Goal: Task Accomplishment & Management: Manage account settings

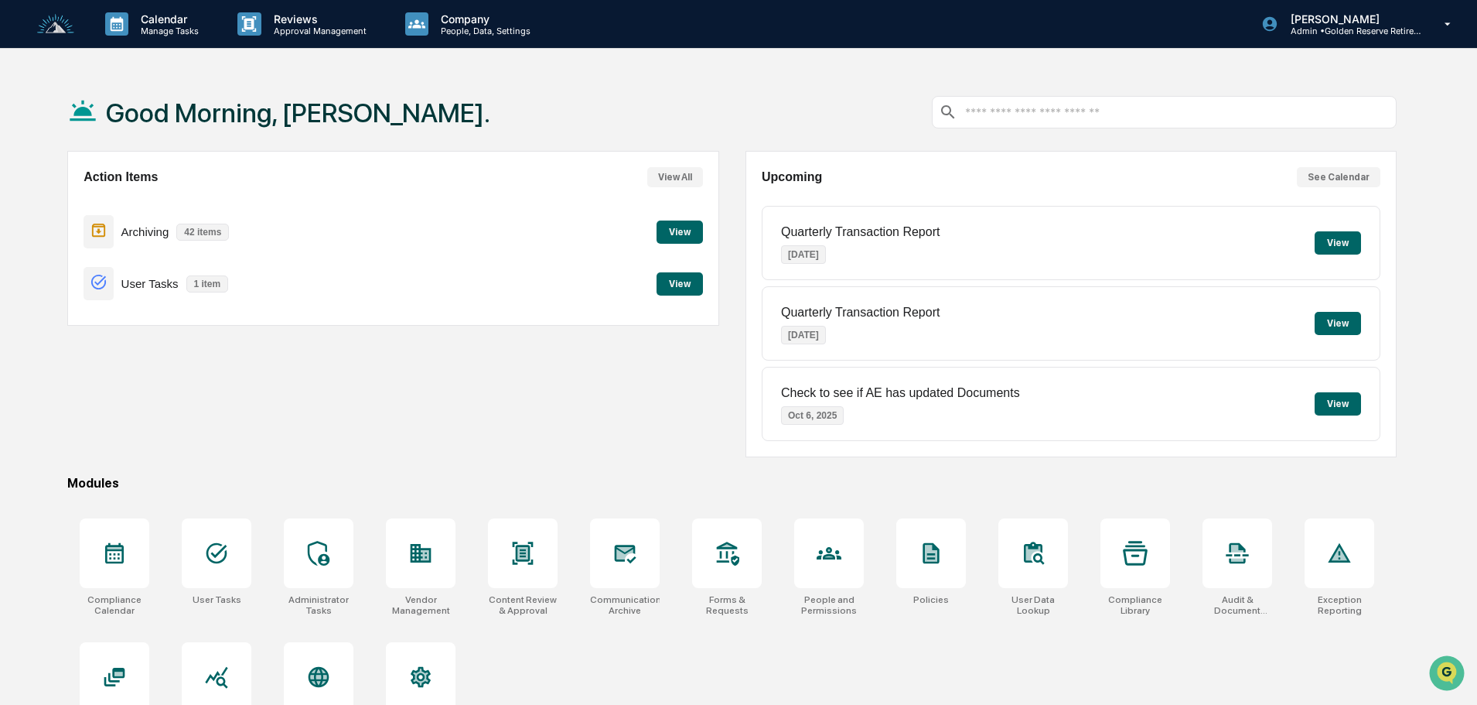
click at [685, 233] on button "View" at bounding box center [680, 231] width 46 height 23
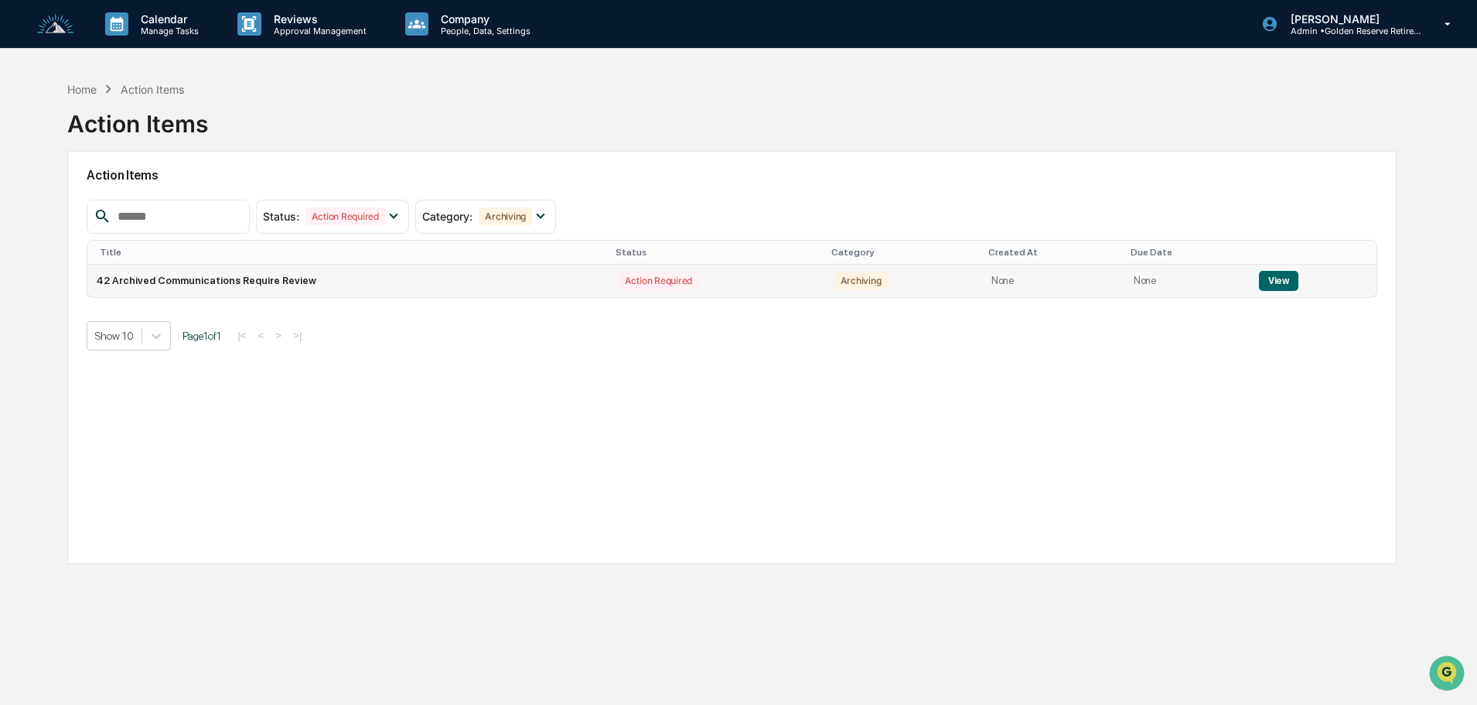
click at [1275, 292] on td "View" at bounding box center [1313, 281] width 127 height 32
click at [1276, 285] on button "View" at bounding box center [1278, 281] width 39 height 20
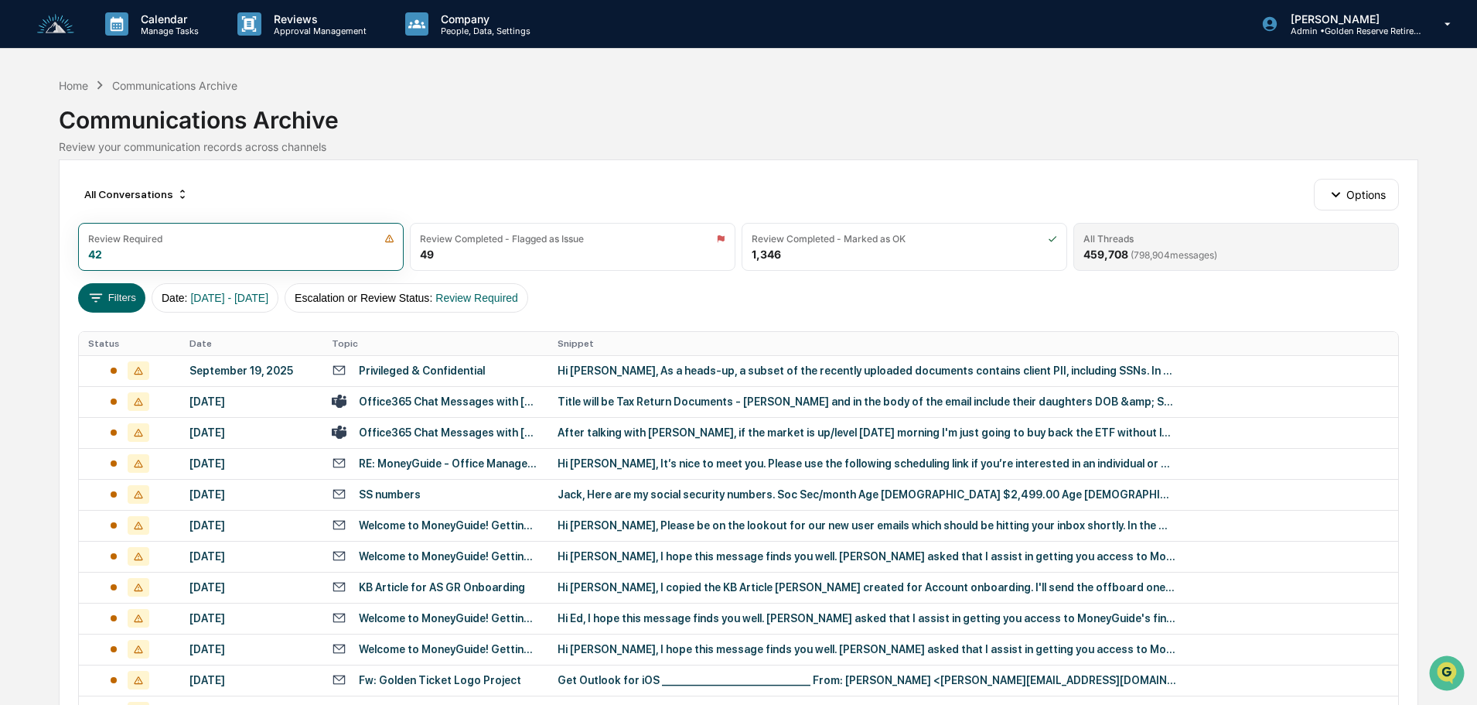
click at [1172, 256] on span "( 798,904 messages)" at bounding box center [1174, 255] width 87 height 12
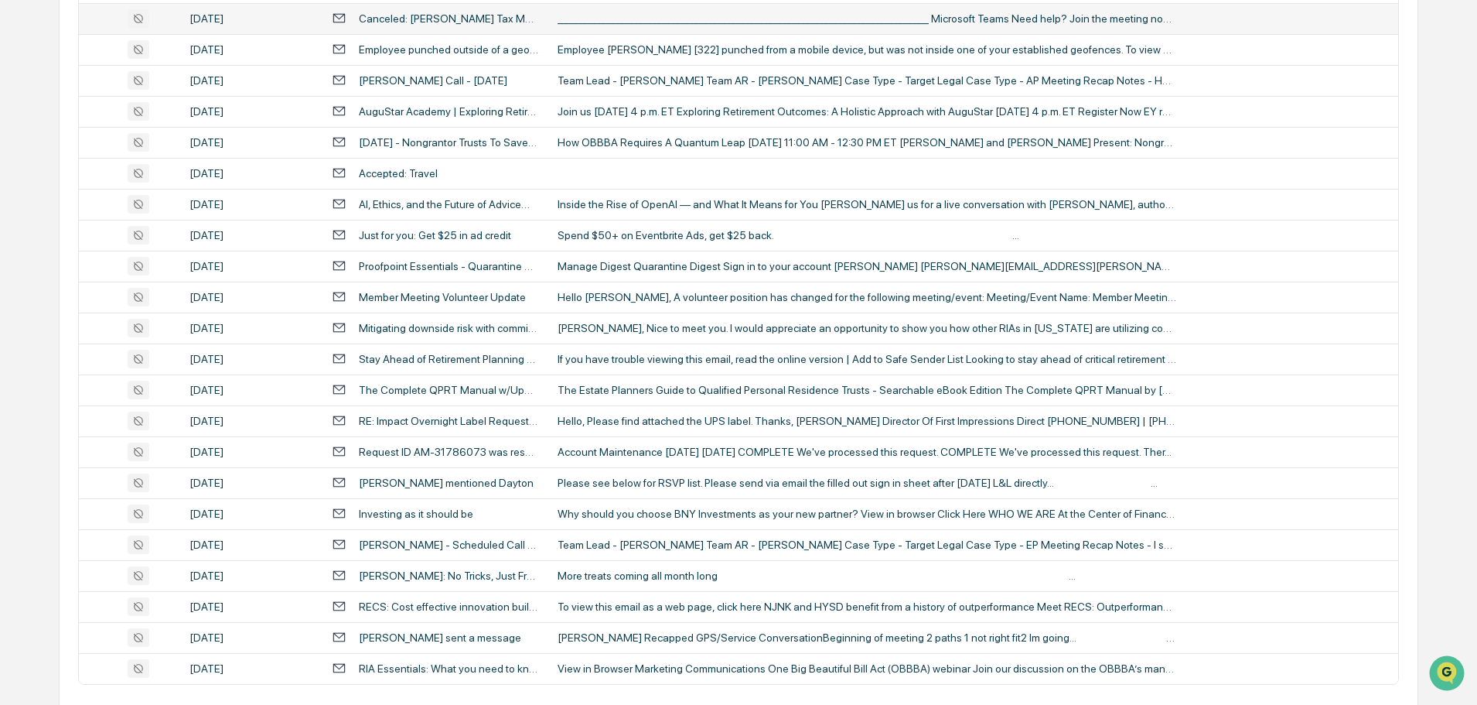
scroll to position [512, 0]
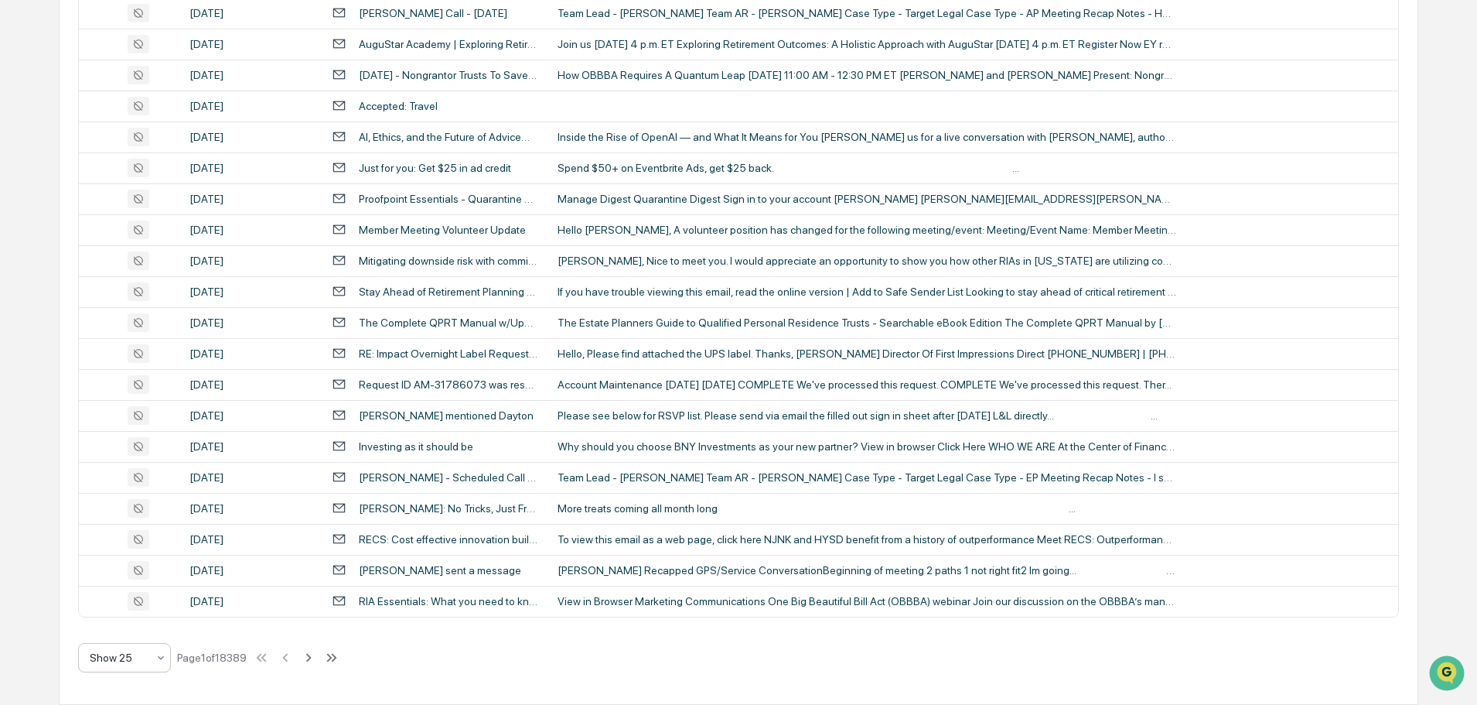
click at [134, 657] on div at bounding box center [118, 657] width 57 height 15
click at [138, 621] on div "Show 100" at bounding box center [124, 617] width 91 height 31
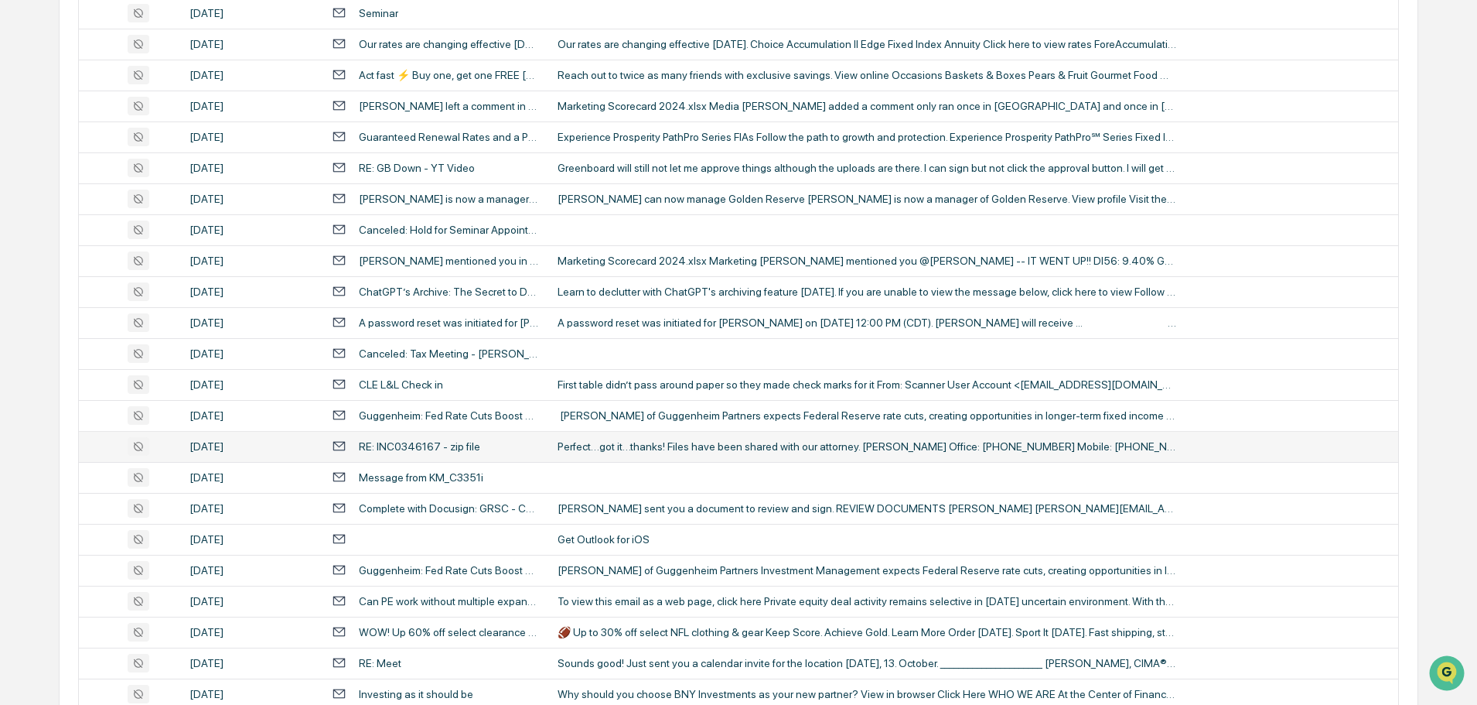
click at [644, 443] on div "Perfect…got it…thanks! Files have been shared with our attorney. [PERSON_NAME] …" at bounding box center [867, 446] width 619 height 12
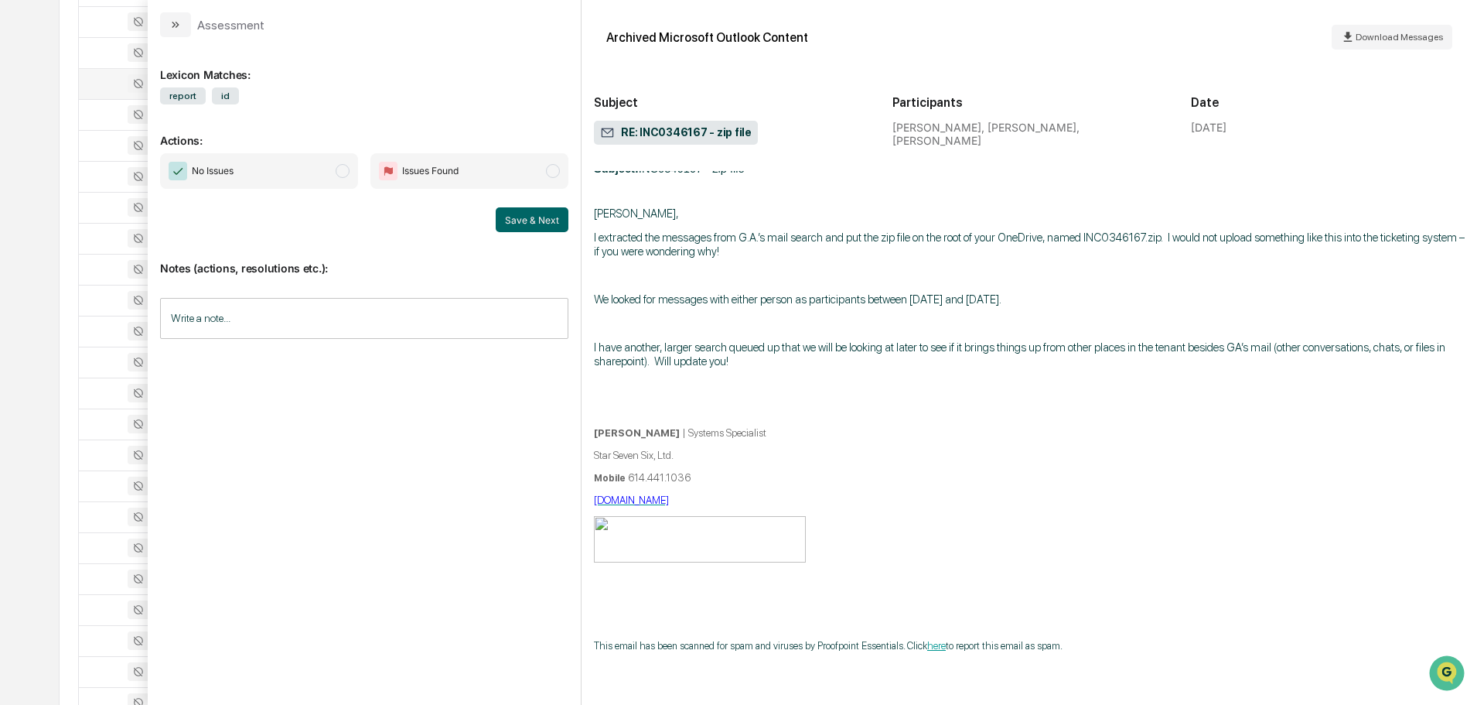
scroll to position [899, 0]
click at [183, 22] on button "modal" at bounding box center [175, 24] width 31 height 25
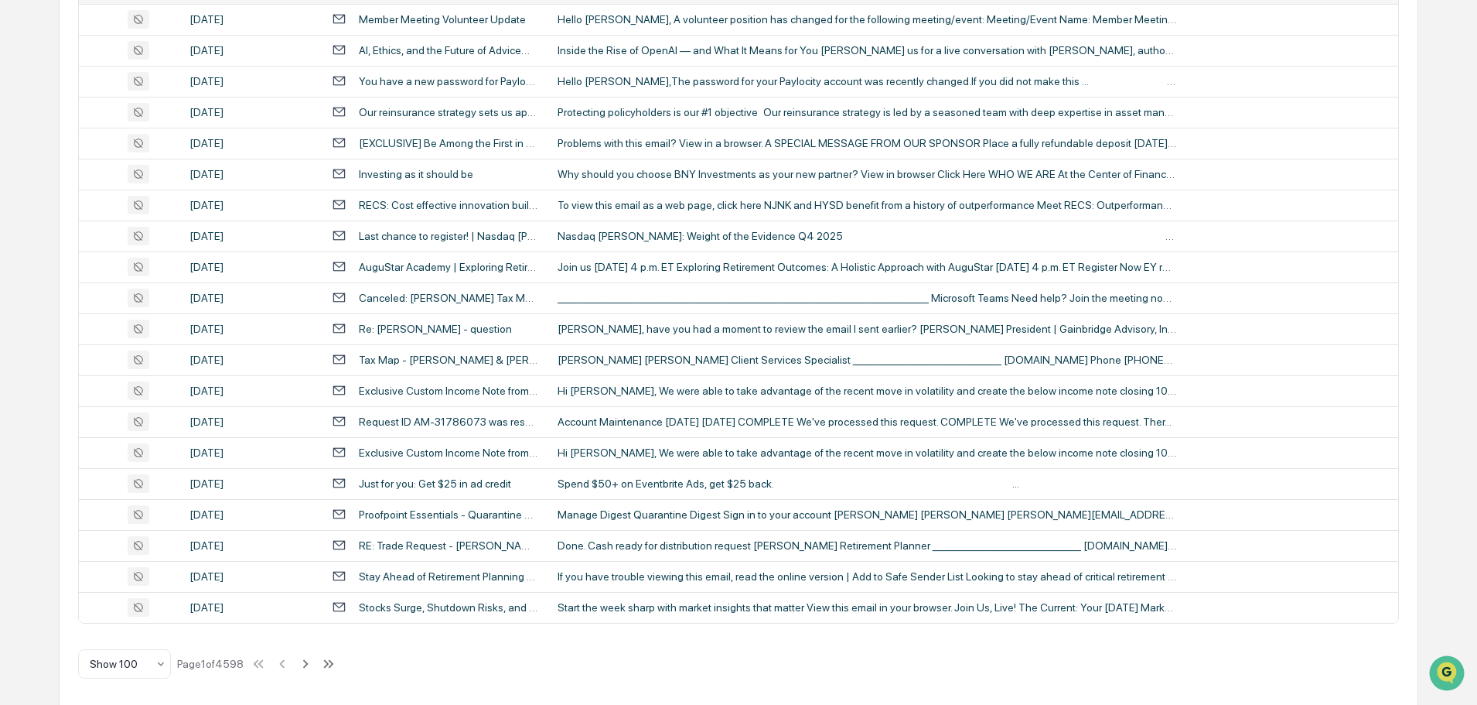
scroll to position [2833, 0]
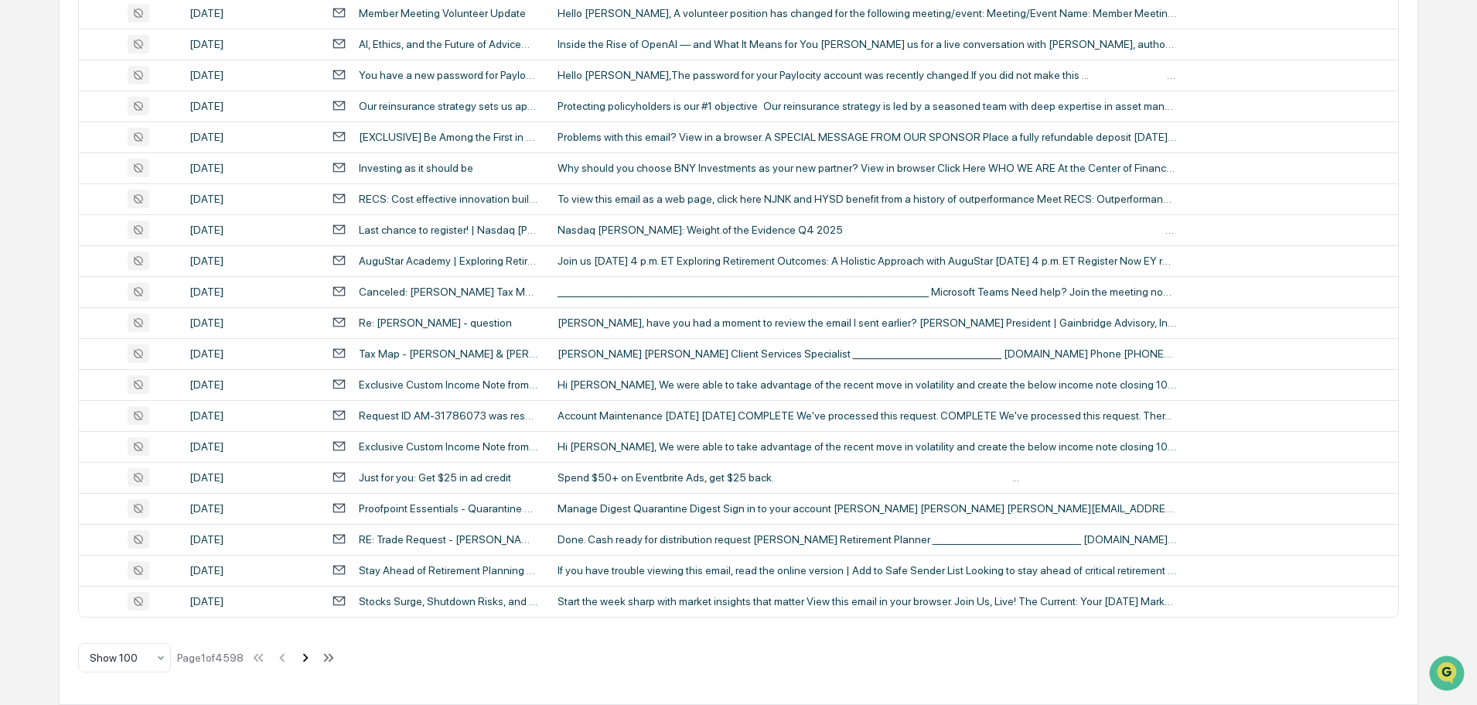
click at [305, 657] on icon at bounding box center [305, 657] width 17 height 17
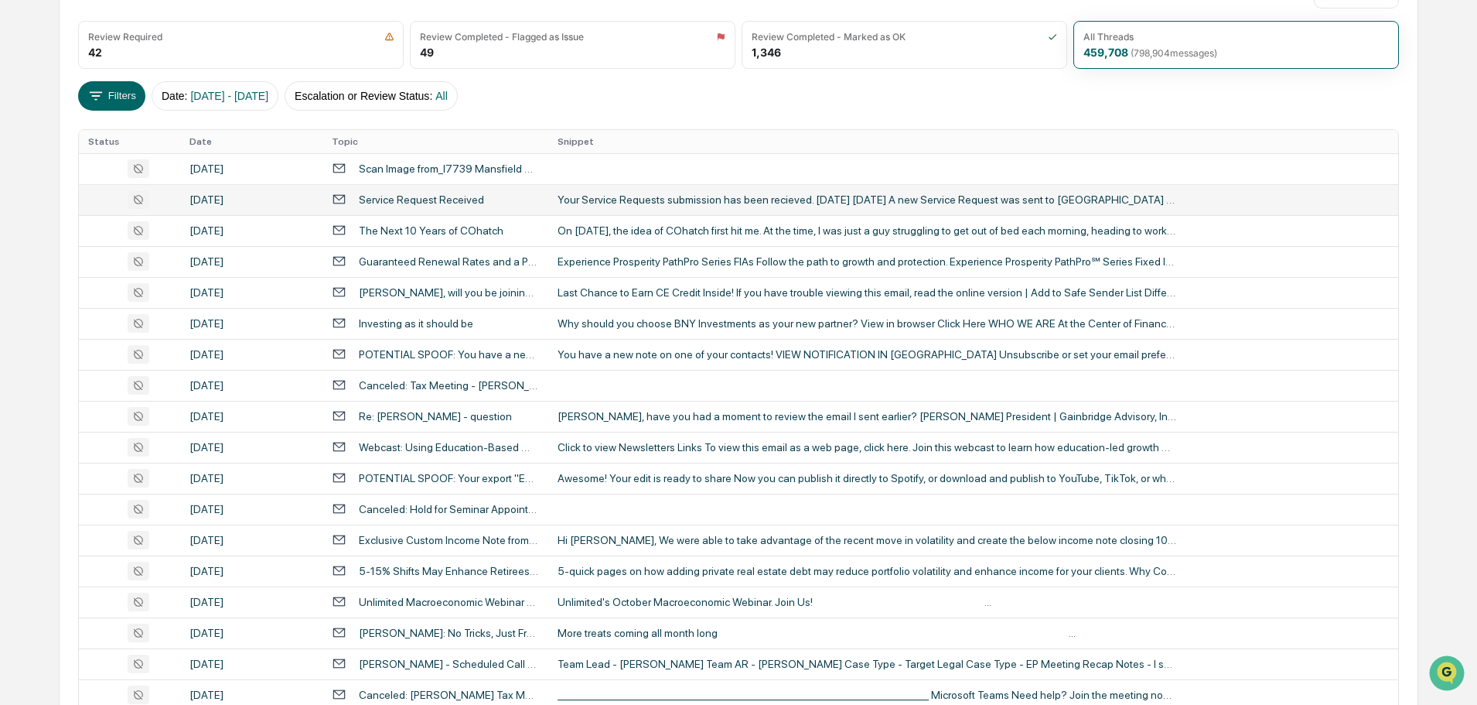
scroll to position [203, 0]
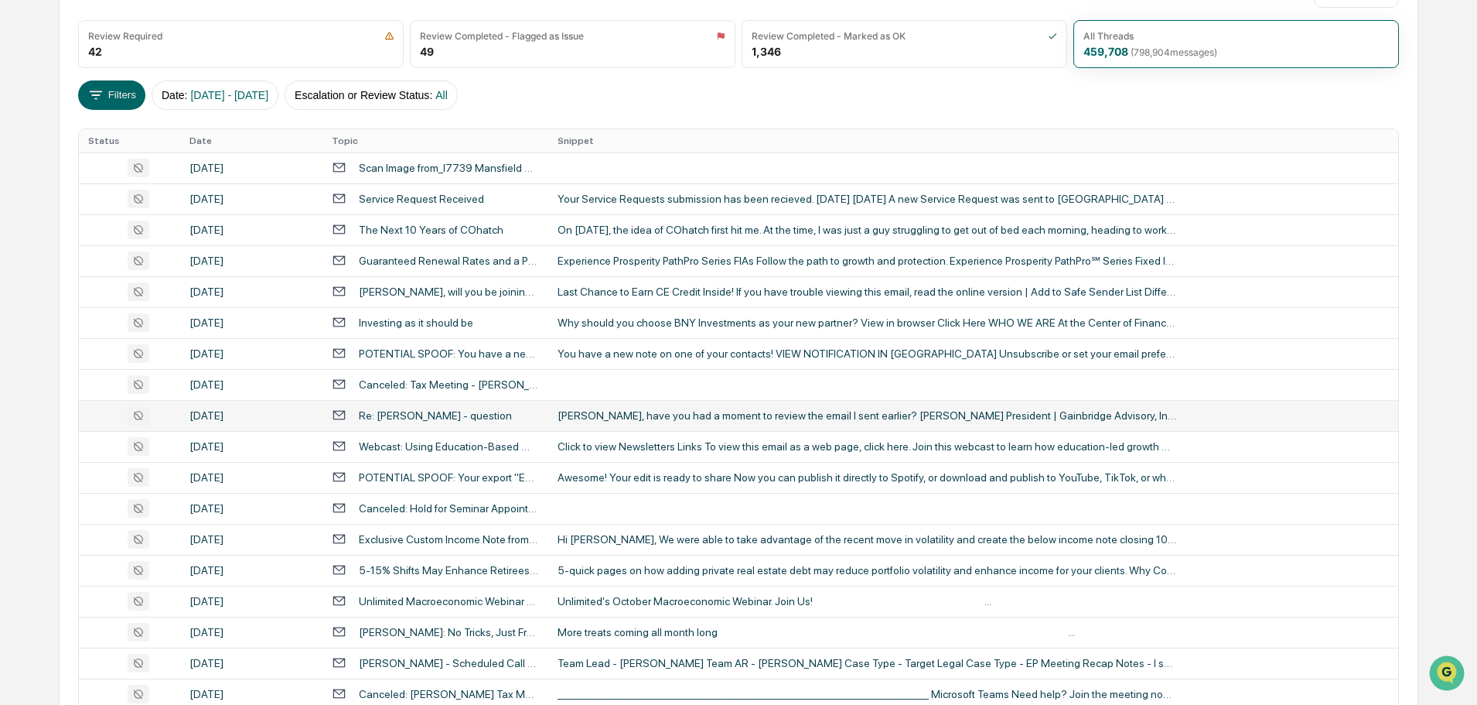
click at [644, 415] on div "[PERSON_NAME], have you had a moment to review the email I sent earlier? [PERSO…" at bounding box center [867, 415] width 619 height 12
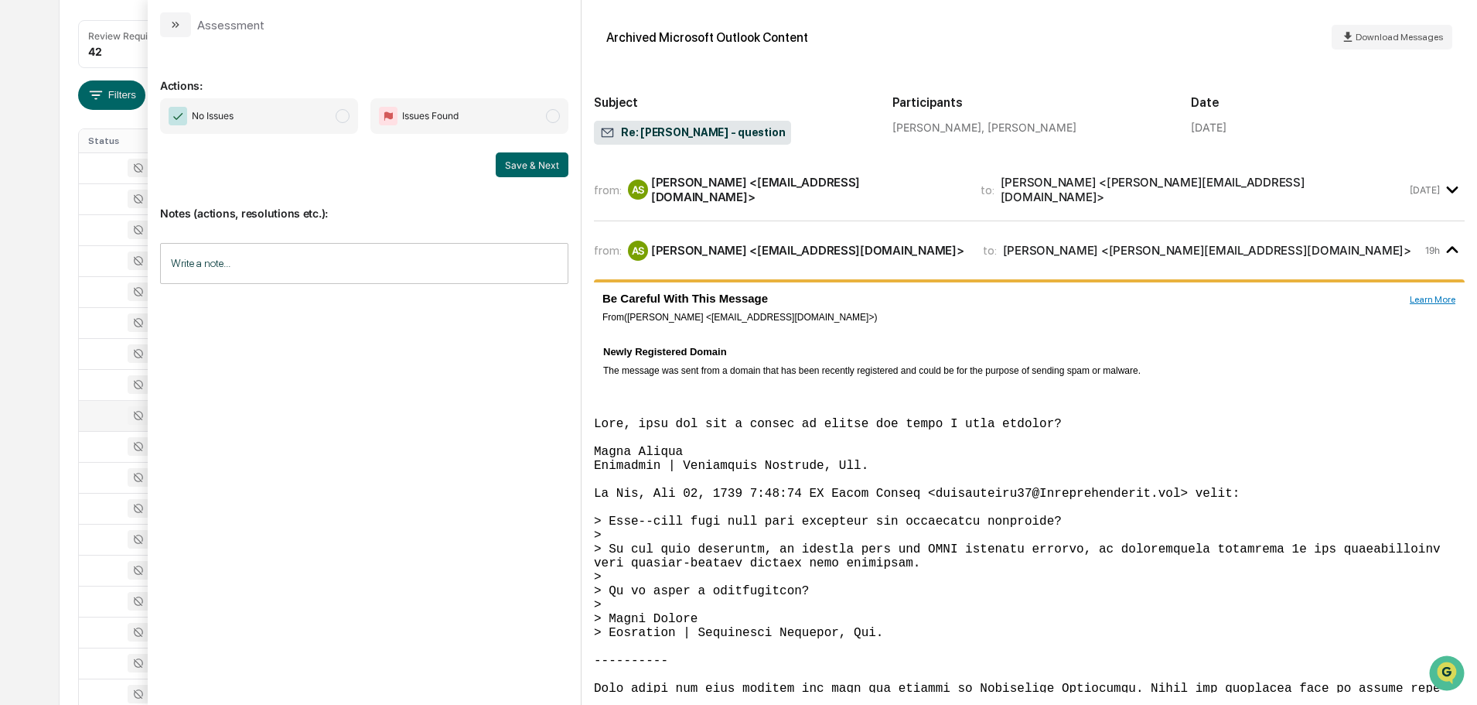
scroll to position [134, 0]
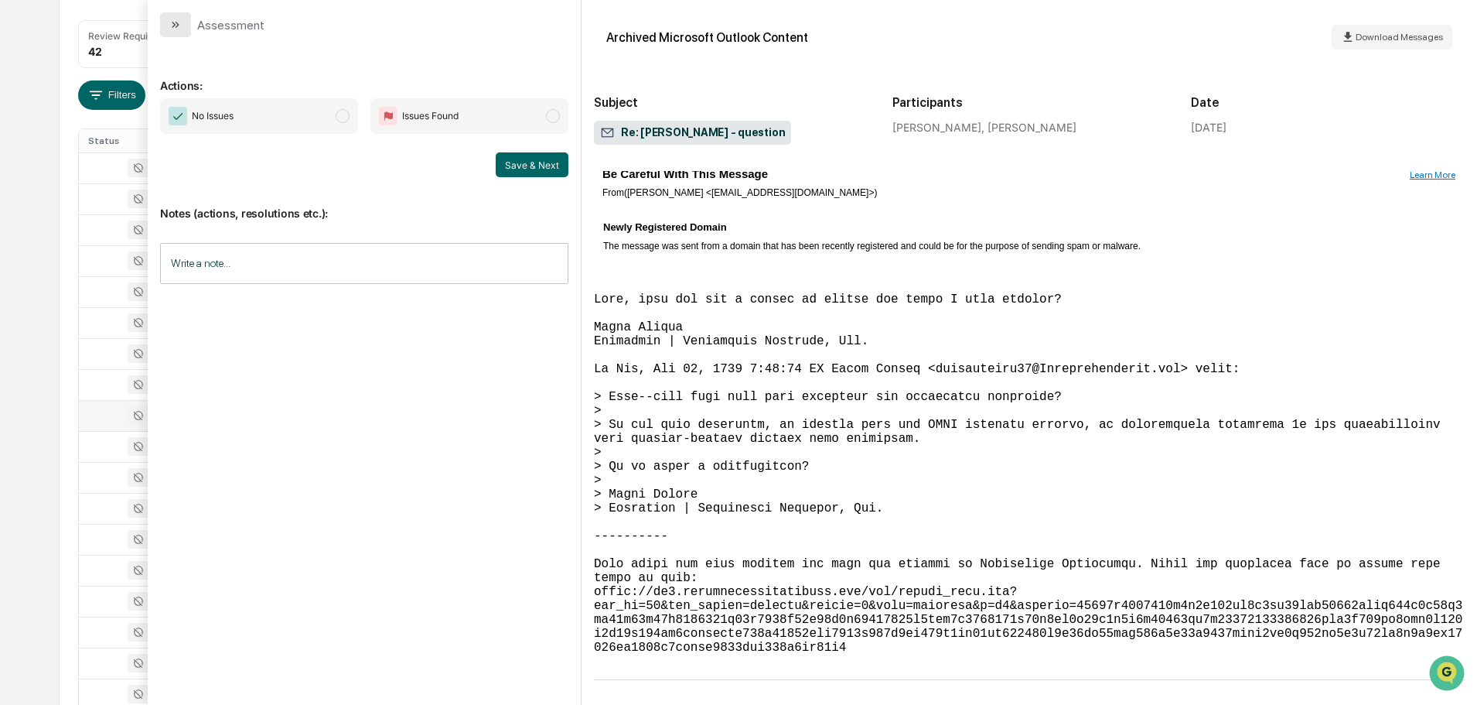
click at [173, 26] on icon "modal" at bounding box center [174, 25] width 4 height 6
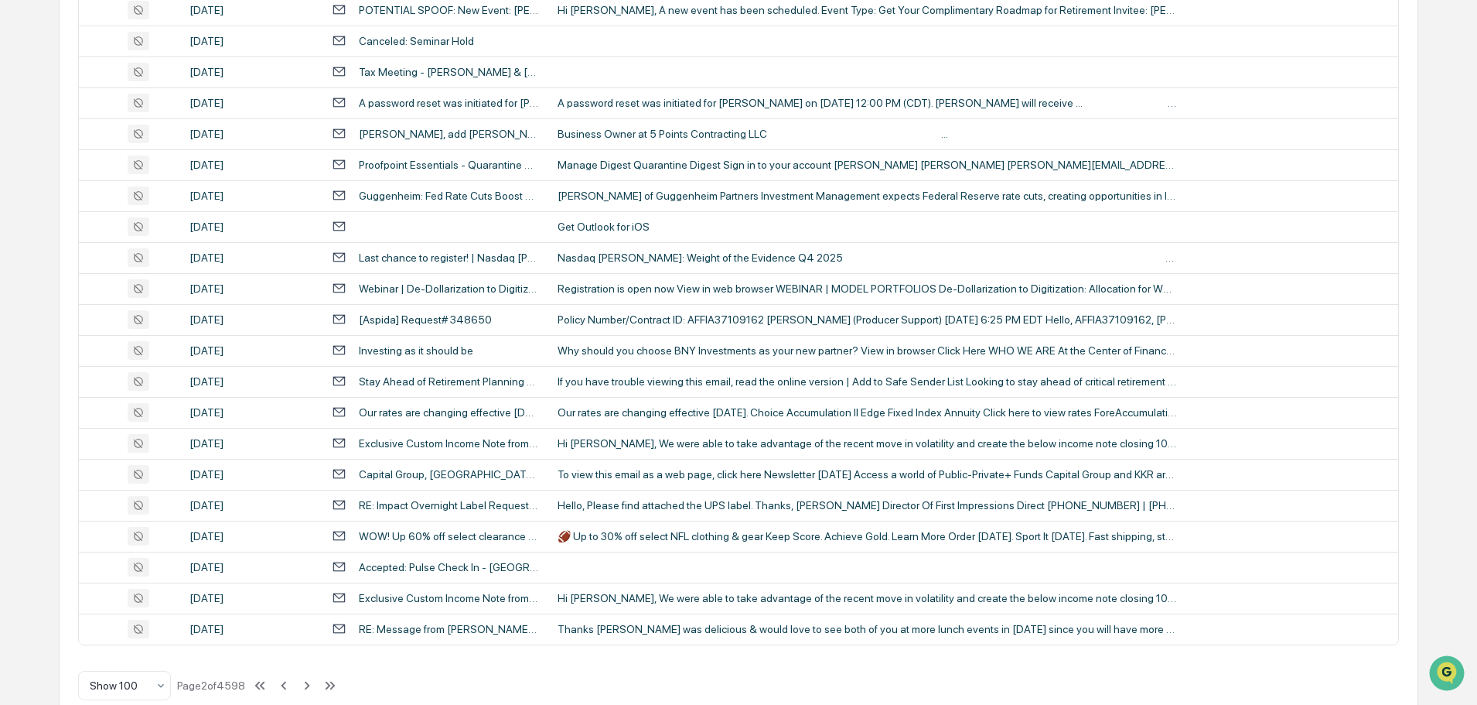
scroll to position [2833, 0]
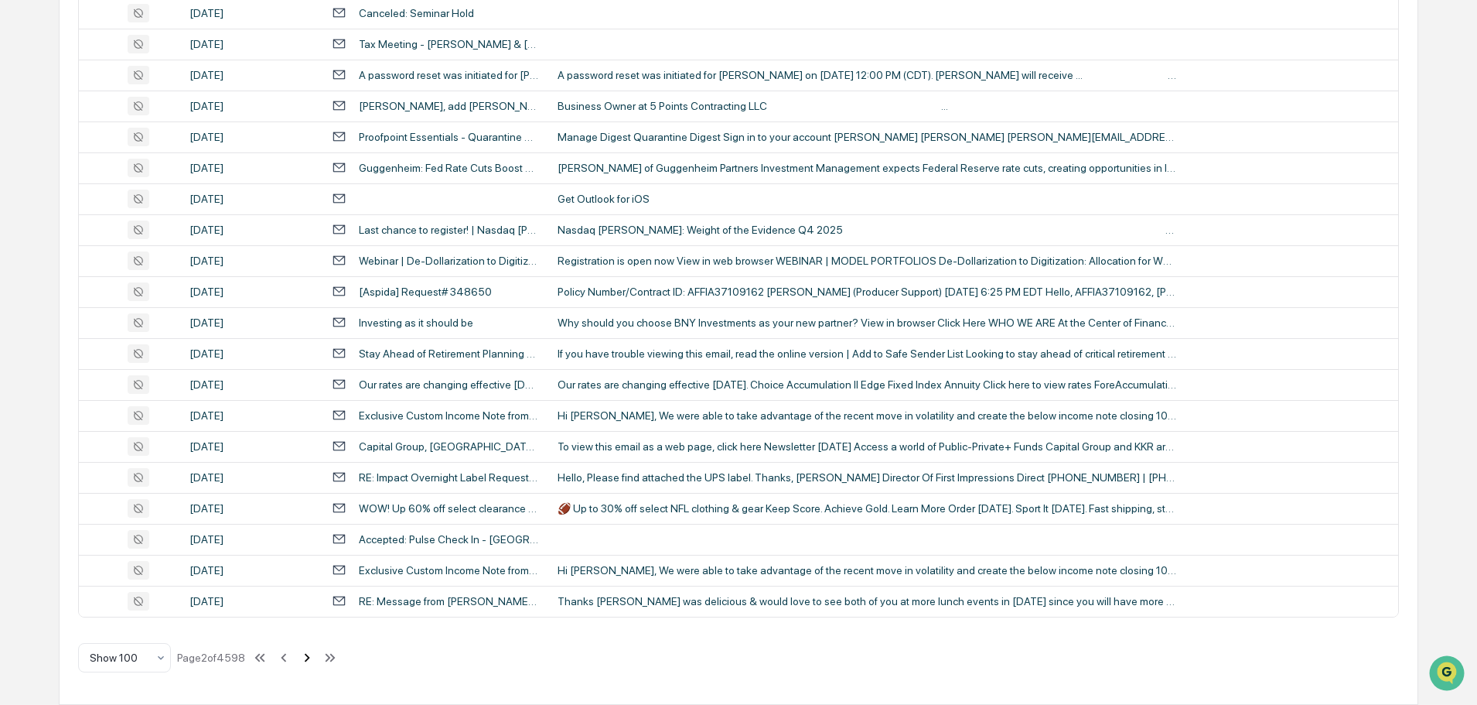
click at [304, 663] on icon at bounding box center [307, 657] width 17 height 17
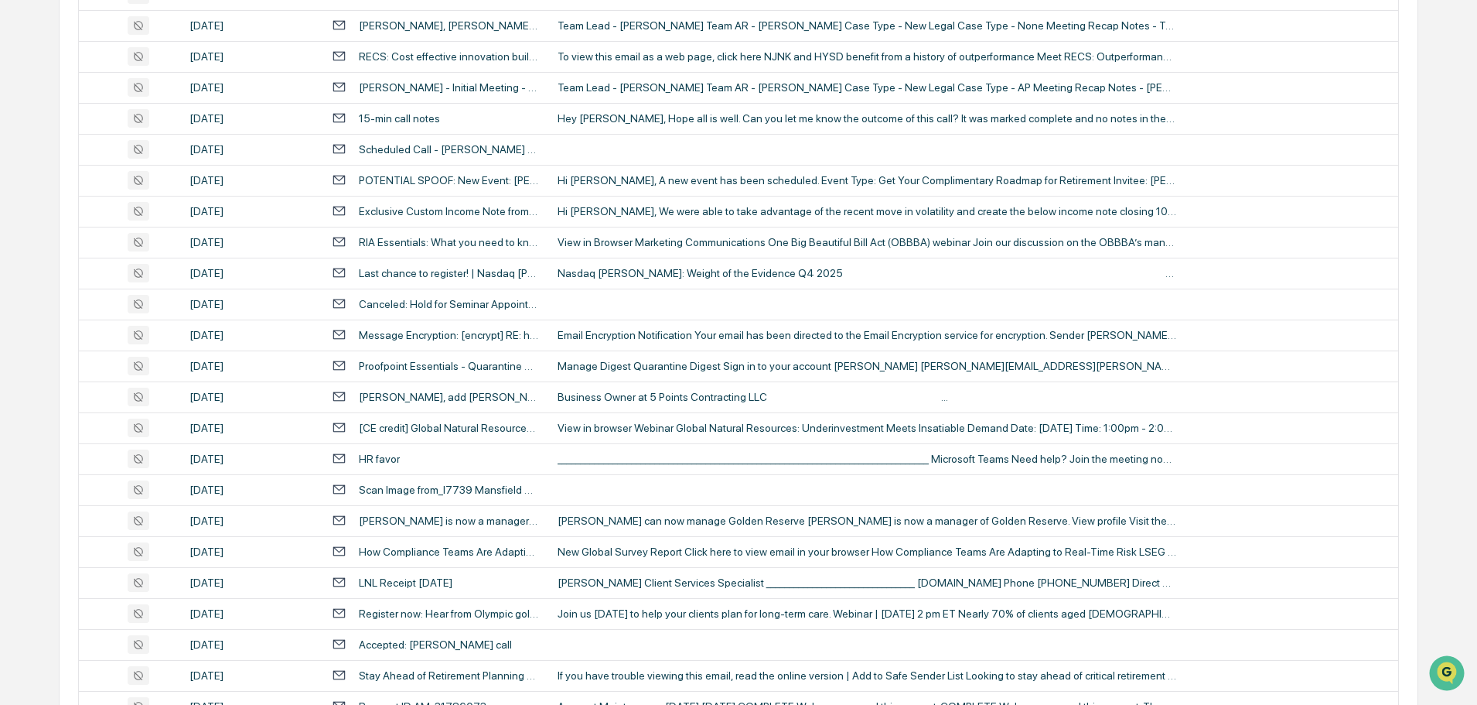
scroll to position [512, 0]
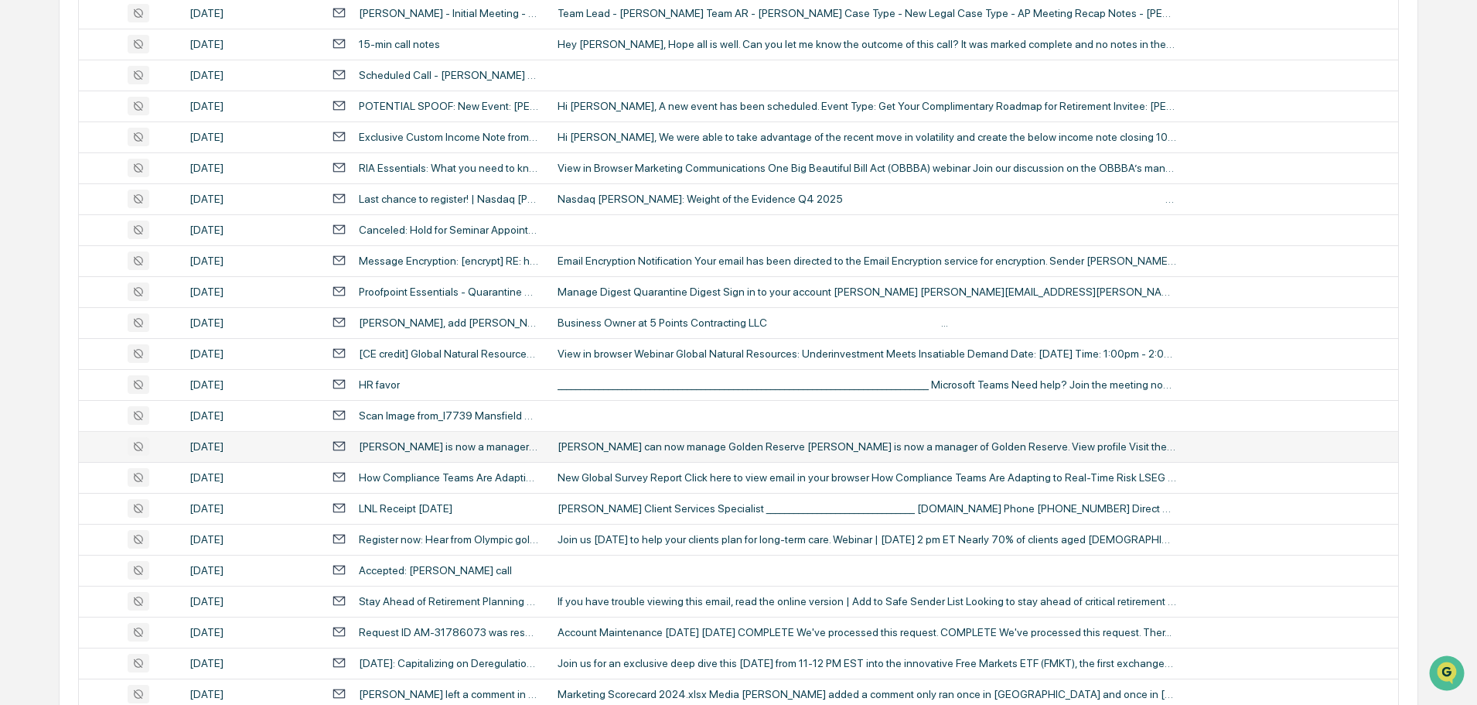
click at [632, 447] on div "[PERSON_NAME] can now manage Golden Reserve [PERSON_NAME] is now a manager of G…" at bounding box center [867, 446] width 619 height 12
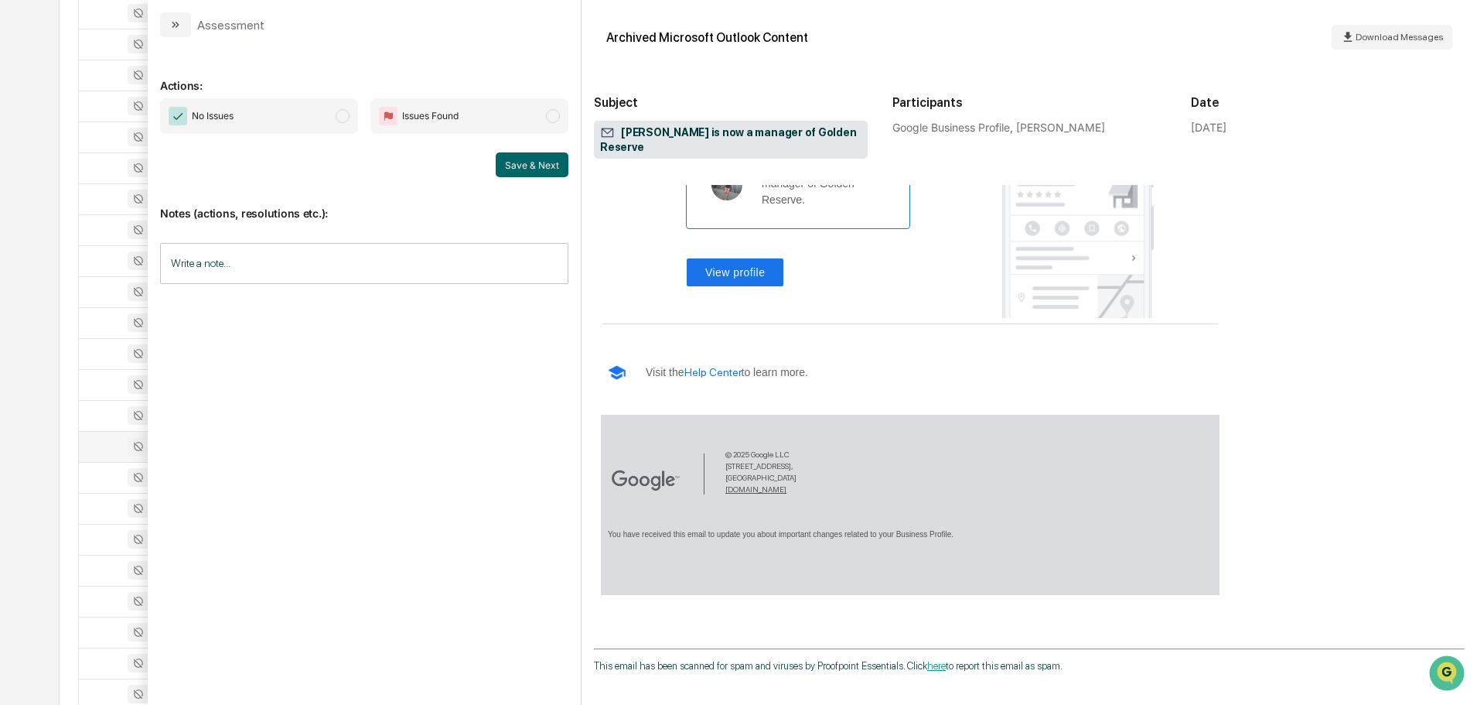
scroll to position [343, 0]
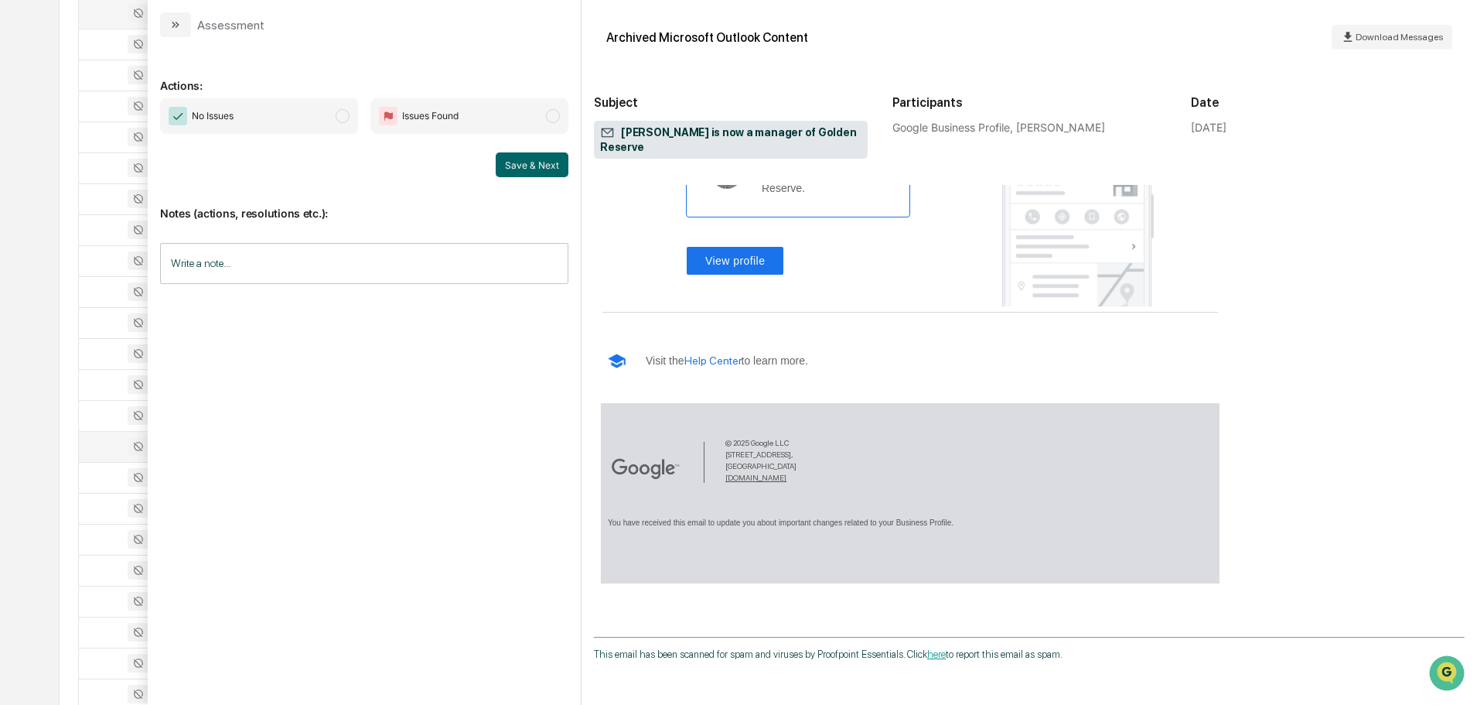
click at [169, 14] on button "modal" at bounding box center [175, 24] width 31 height 25
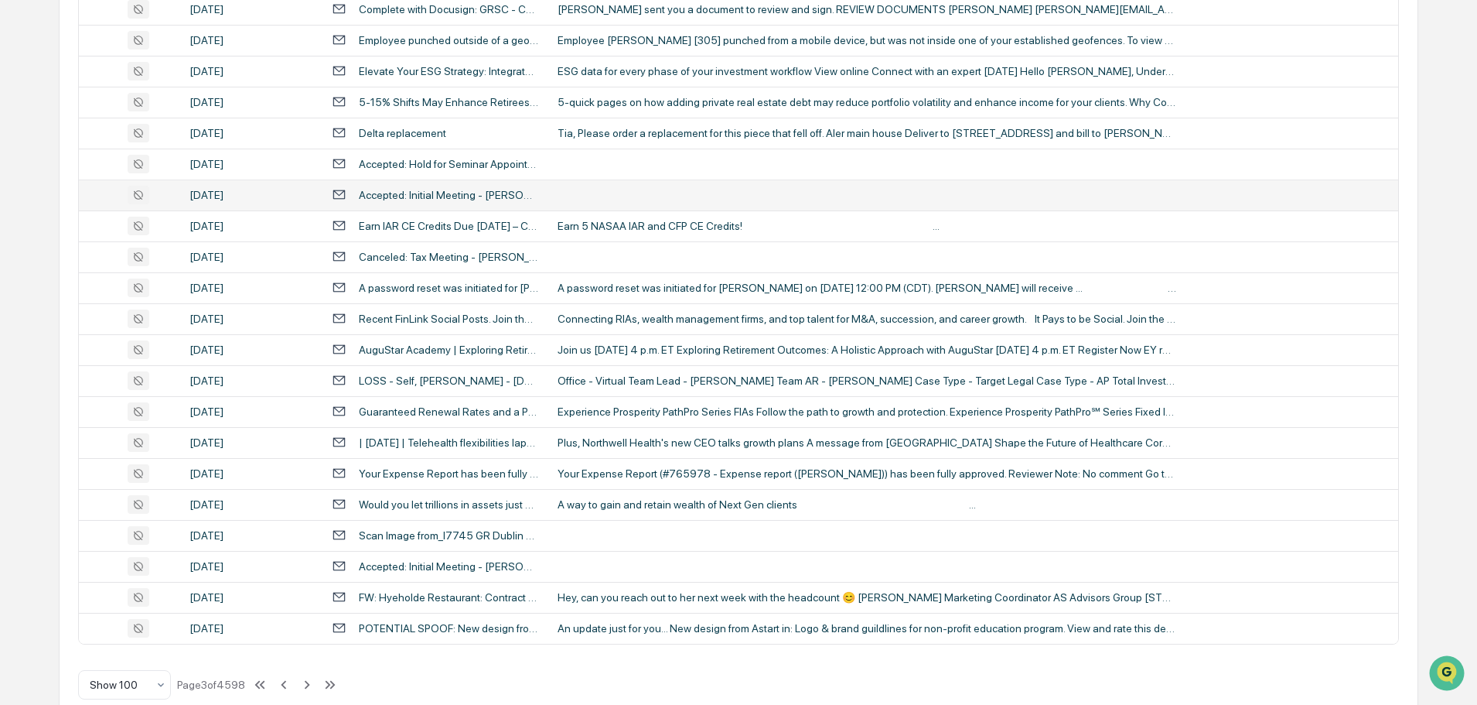
scroll to position [2833, 0]
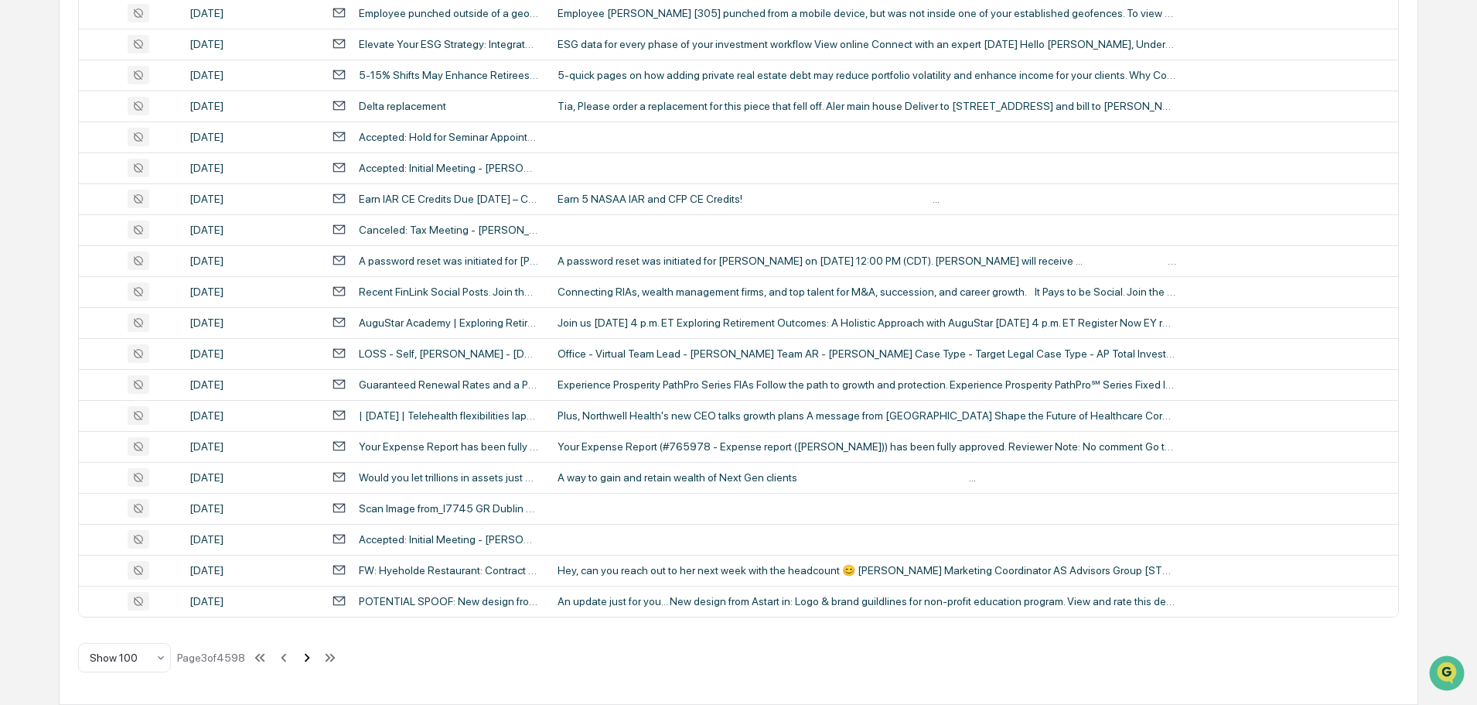
click at [306, 662] on icon at bounding box center [307, 657] width 17 height 17
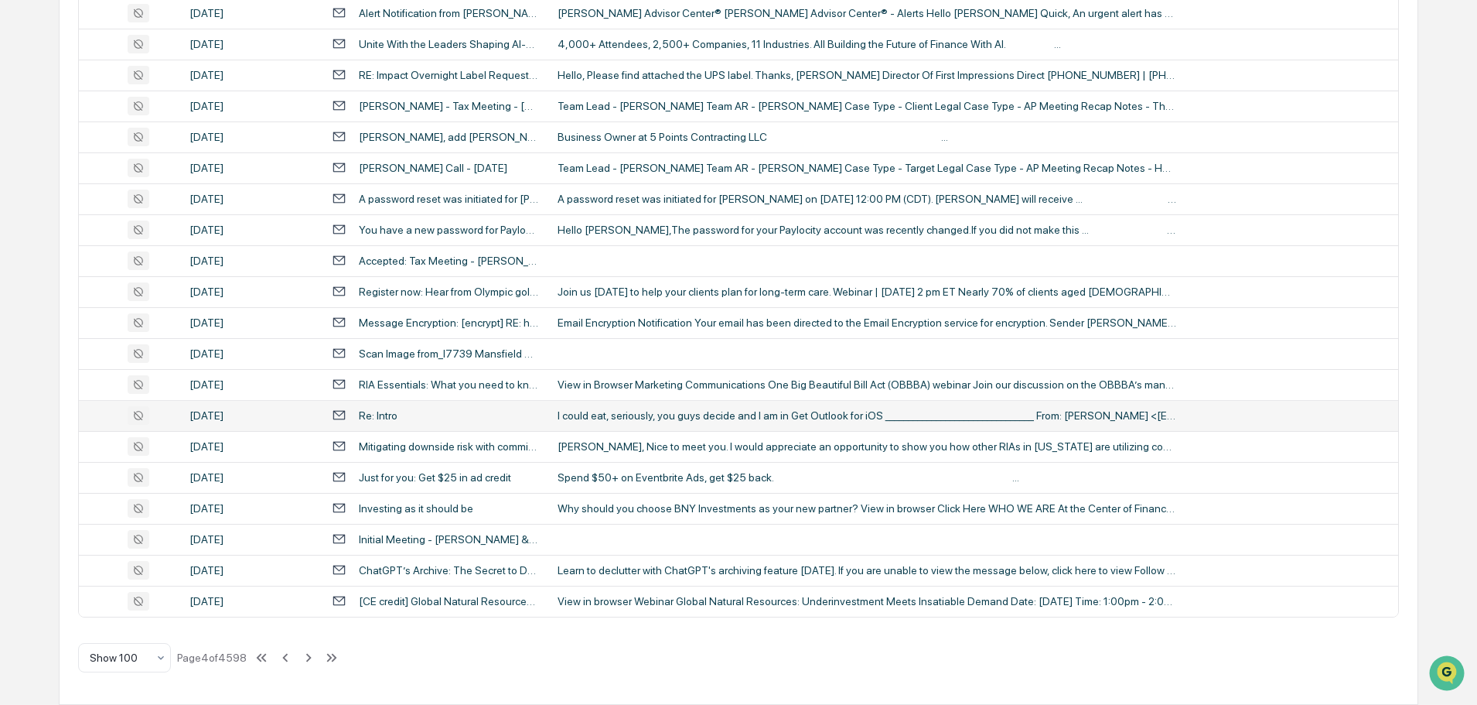
click at [659, 414] on div "I could eat, seriously, you guys decide and I am in Get Outlook for iOS _______…" at bounding box center [867, 415] width 619 height 12
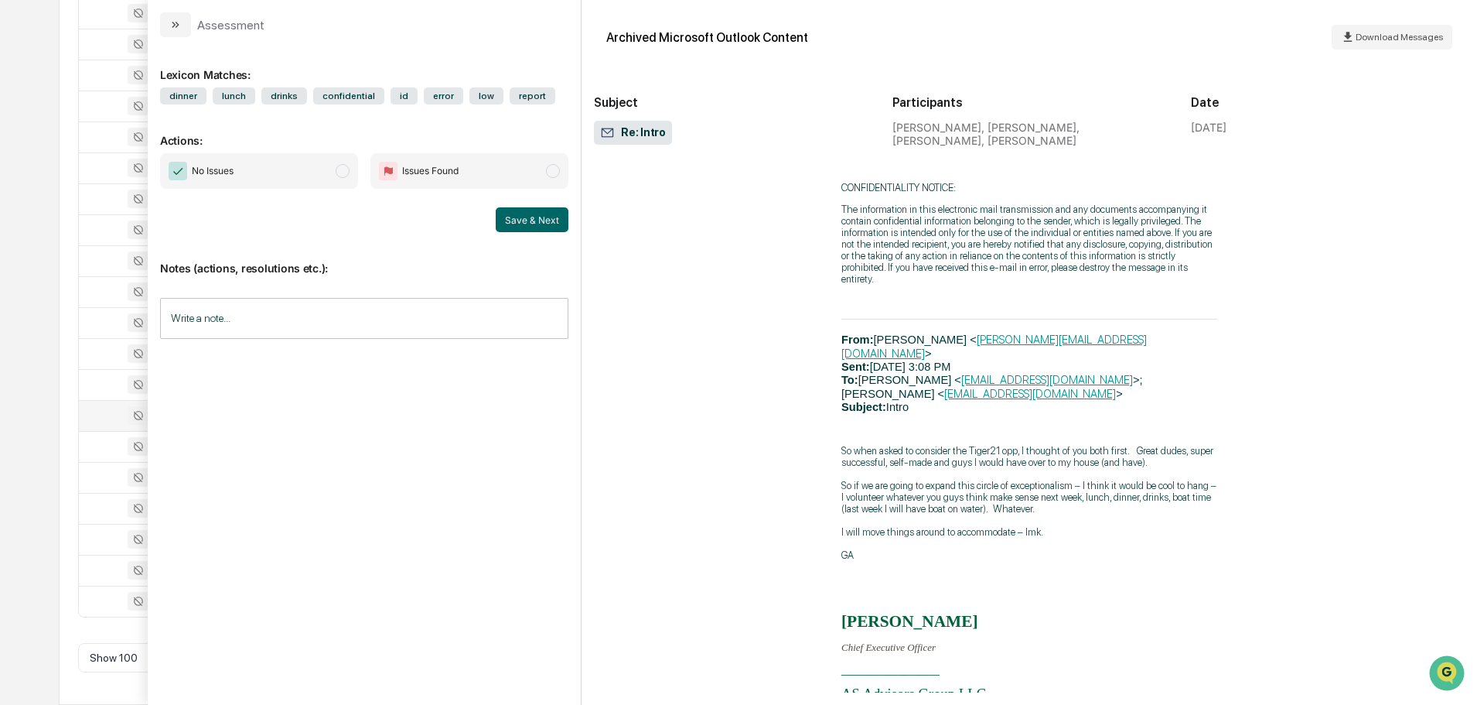
scroll to position [5801, 0]
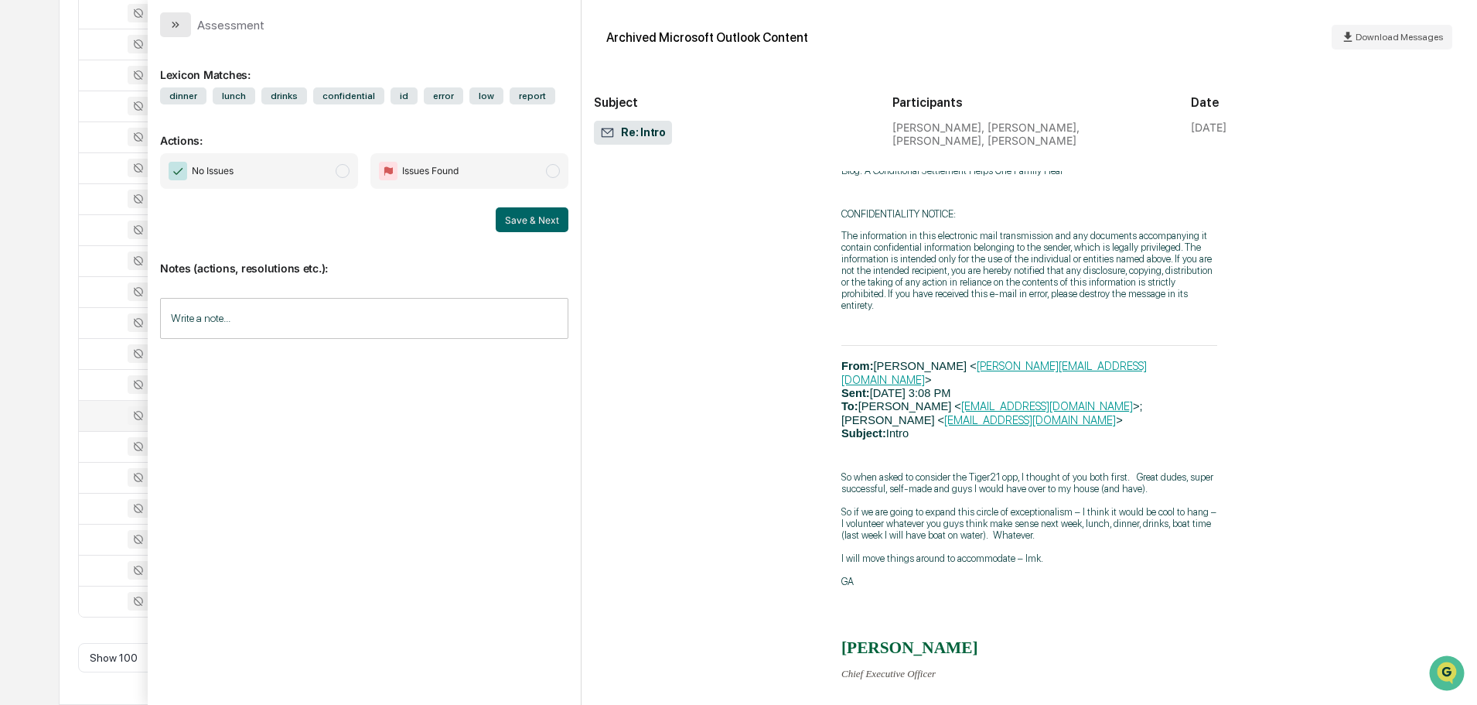
click at [186, 28] on button "modal" at bounding box center [175, 24] width 31 height 25
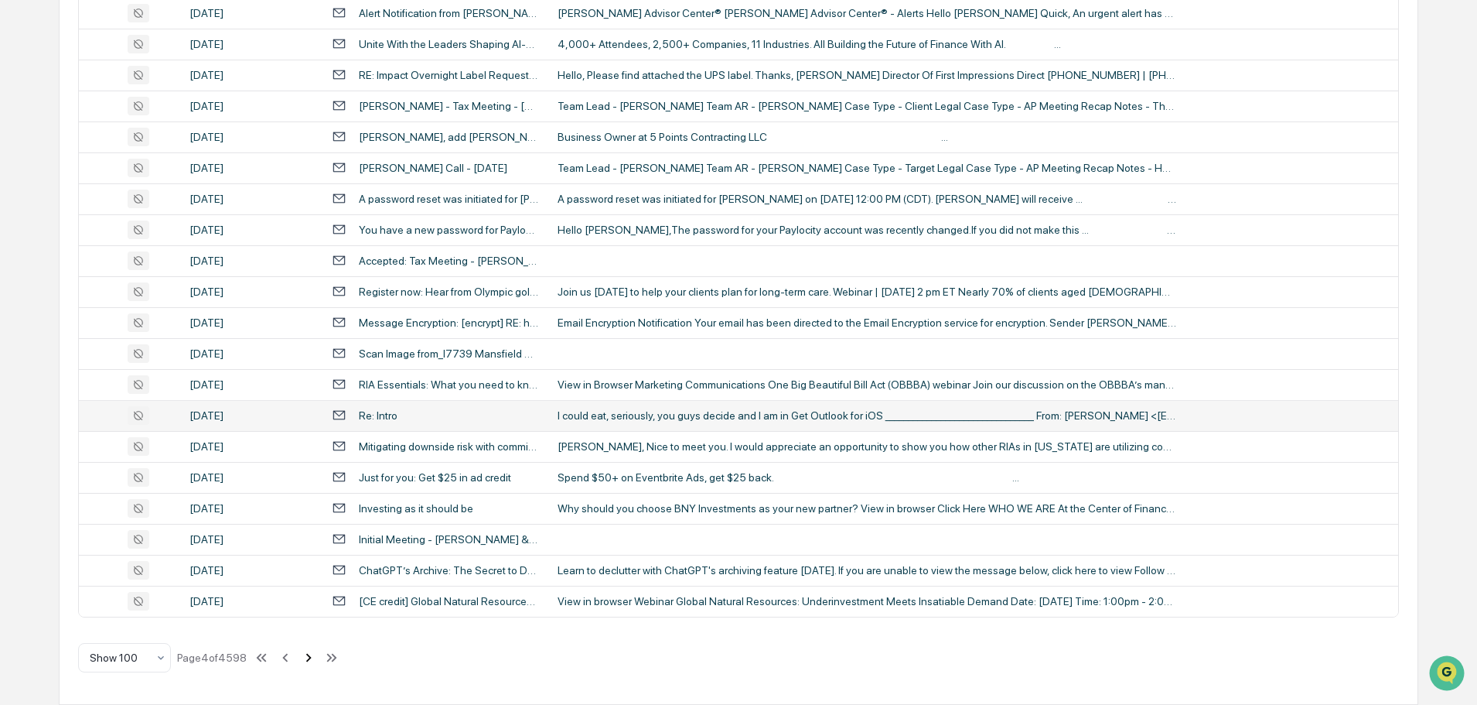
click at [309, 657] on icon at bounding box center [308, 657] width 17 height 17
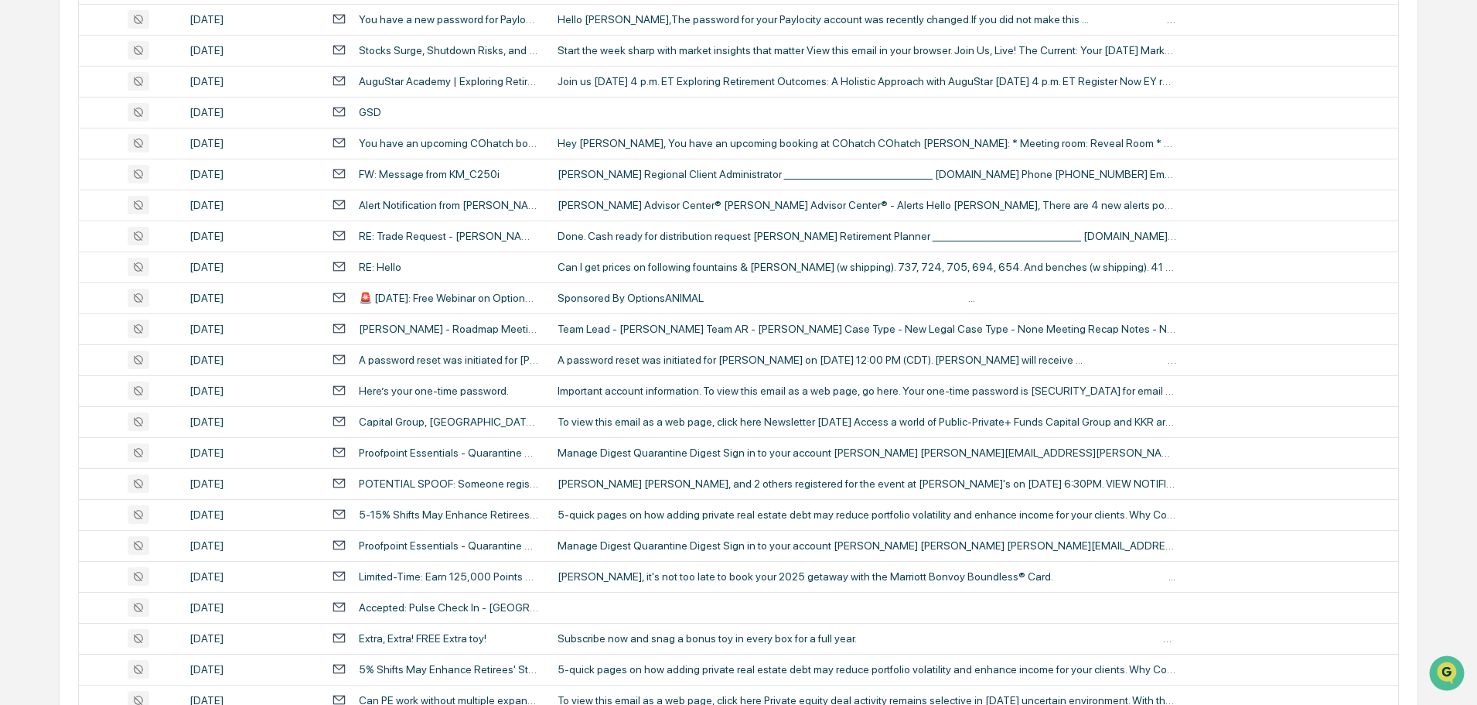
scroll to position [1160, 0]
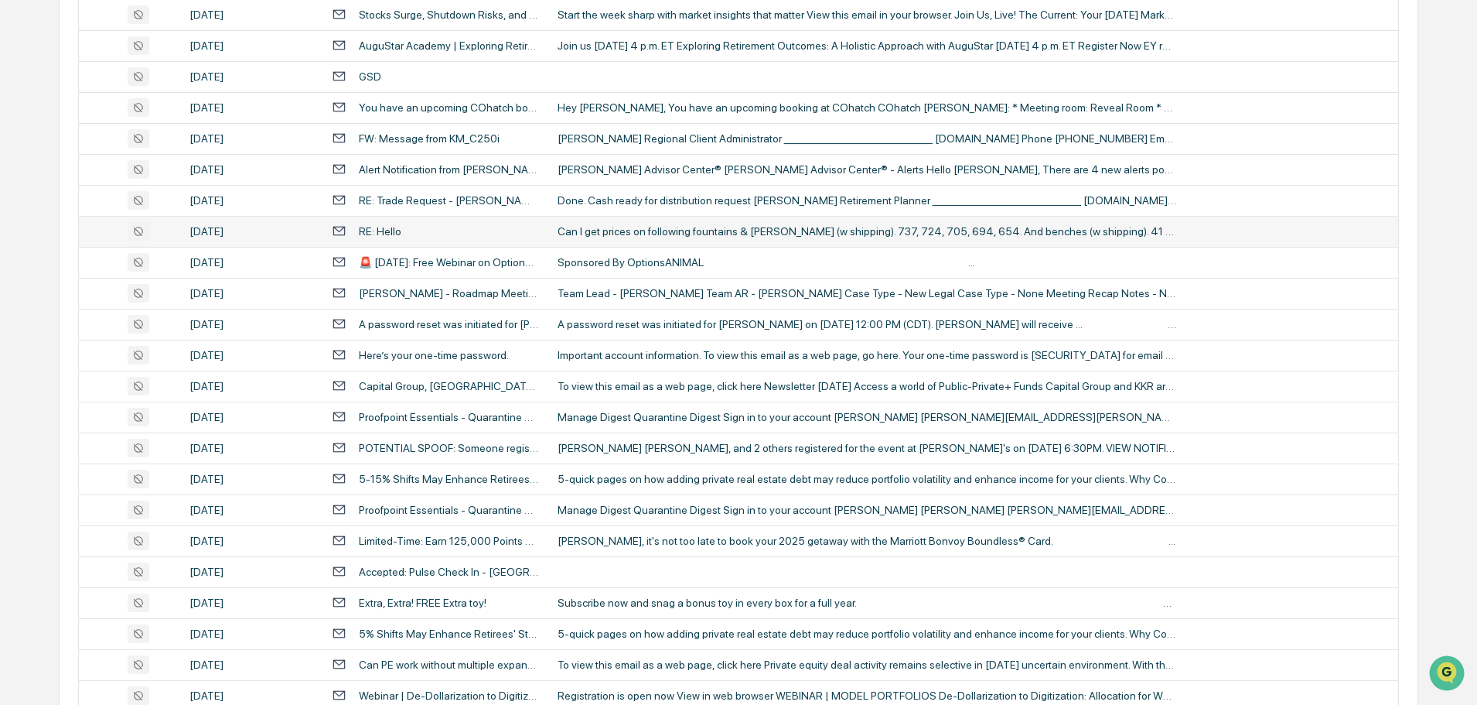
click at [679, 233] on div "Can I get prices on following fountains & [PERSON_NAME] (w shipping). 737, 724,…" at bounding box center [867, 231] width 619 height 12
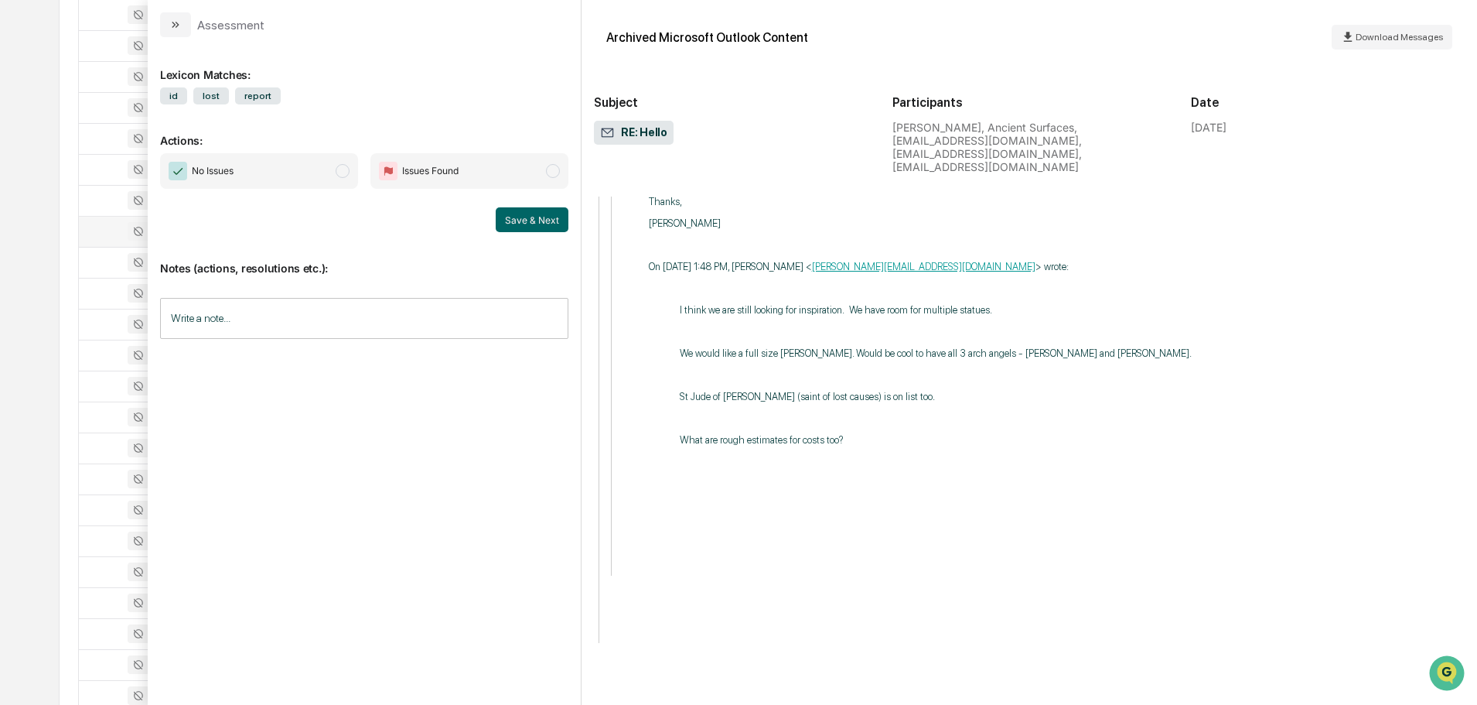
scroll to position [2742, 0]
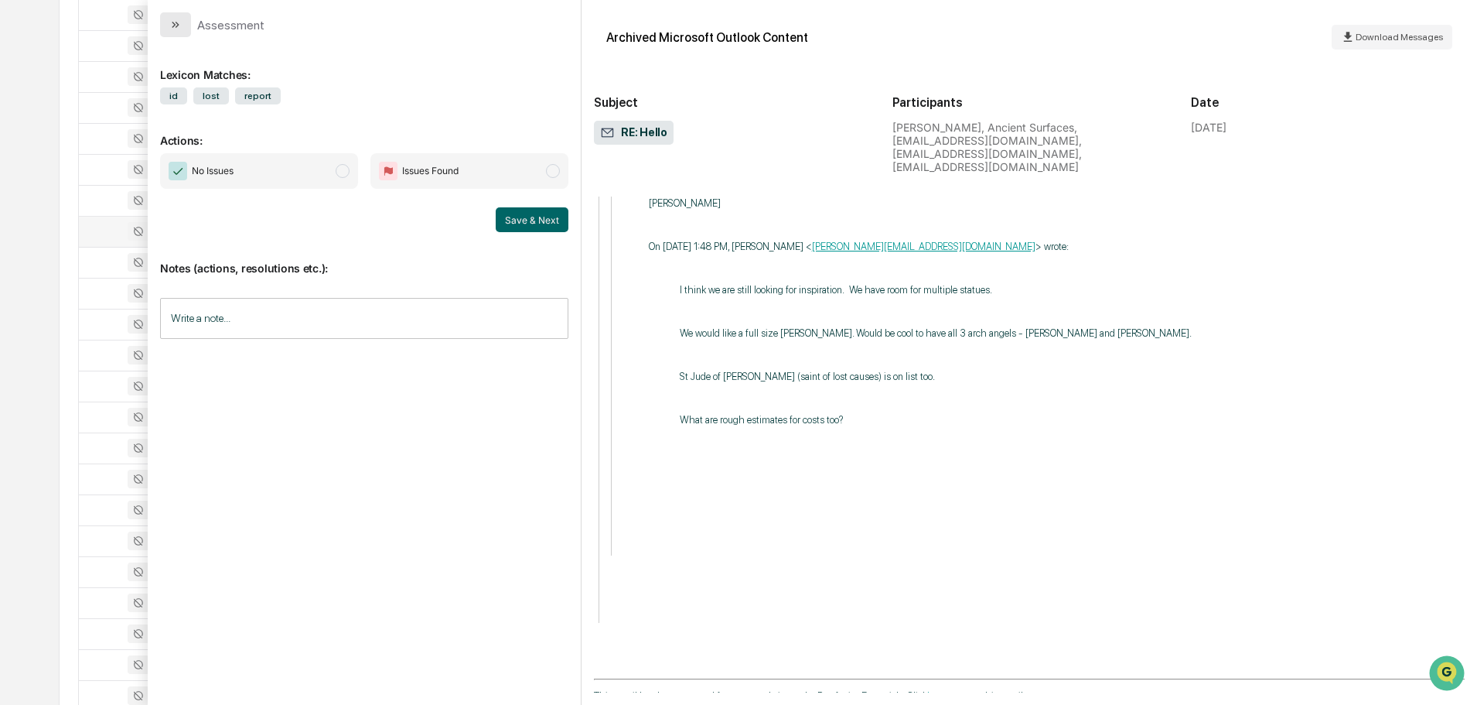
click at [171, 22] on icon "modal" at bounding box center [175, 25] width 12 height 12
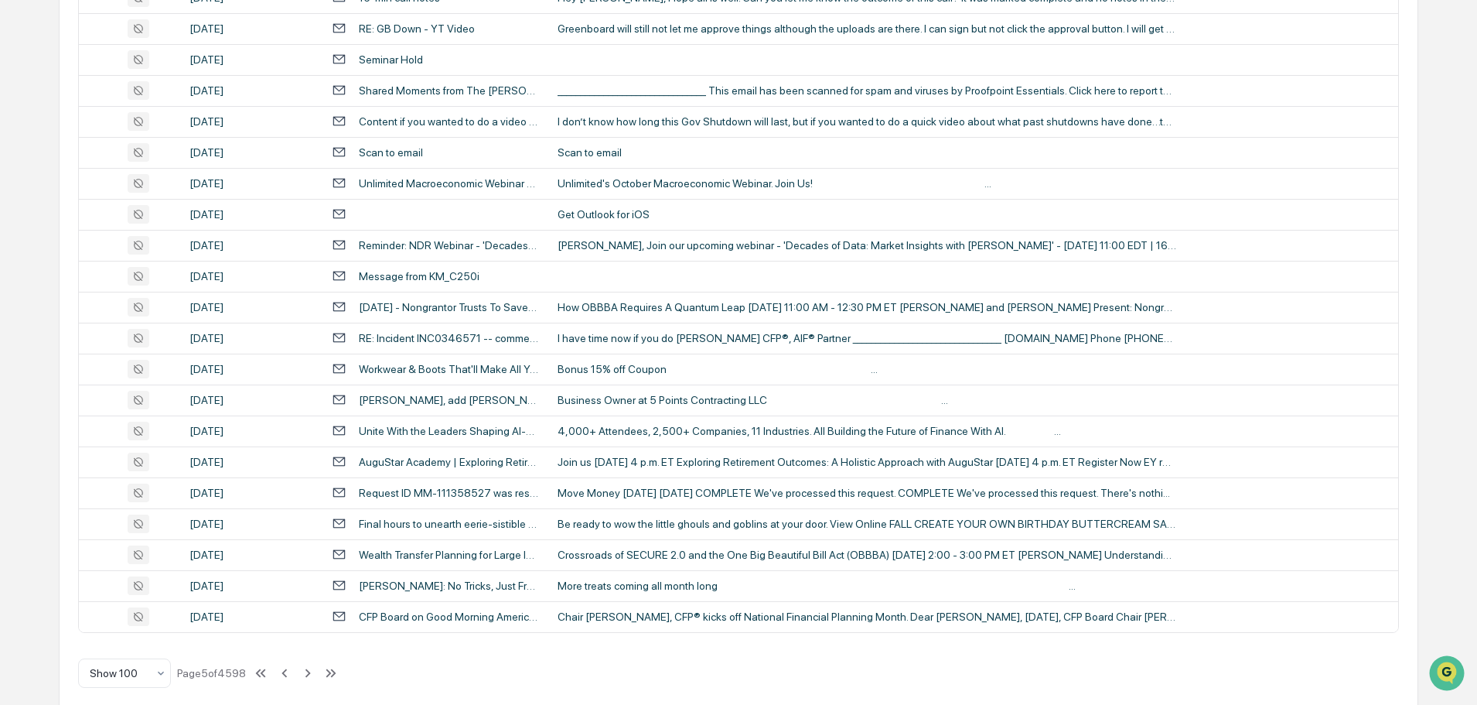
scroll to position [2833, 0]
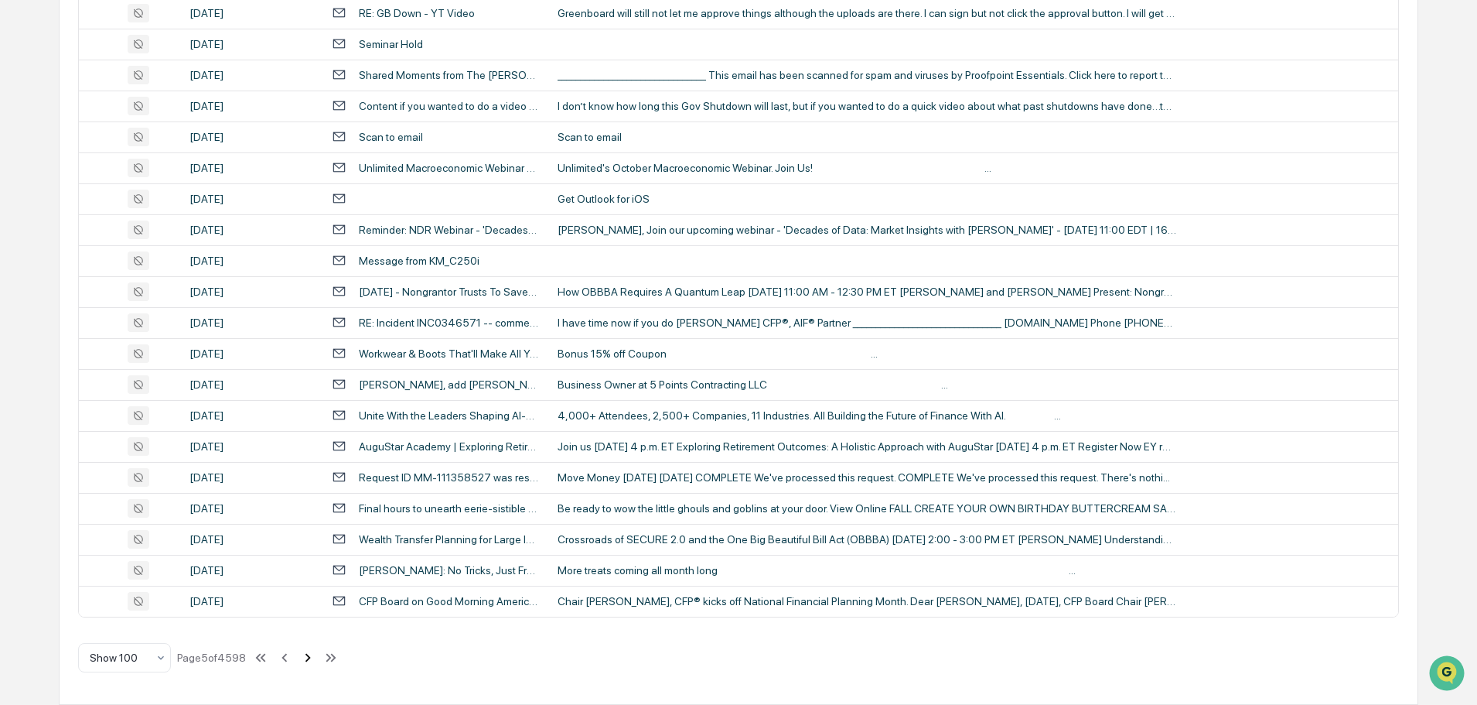
click at [309, 657] on icon at bounding box center [307, 657] width 17 height 17
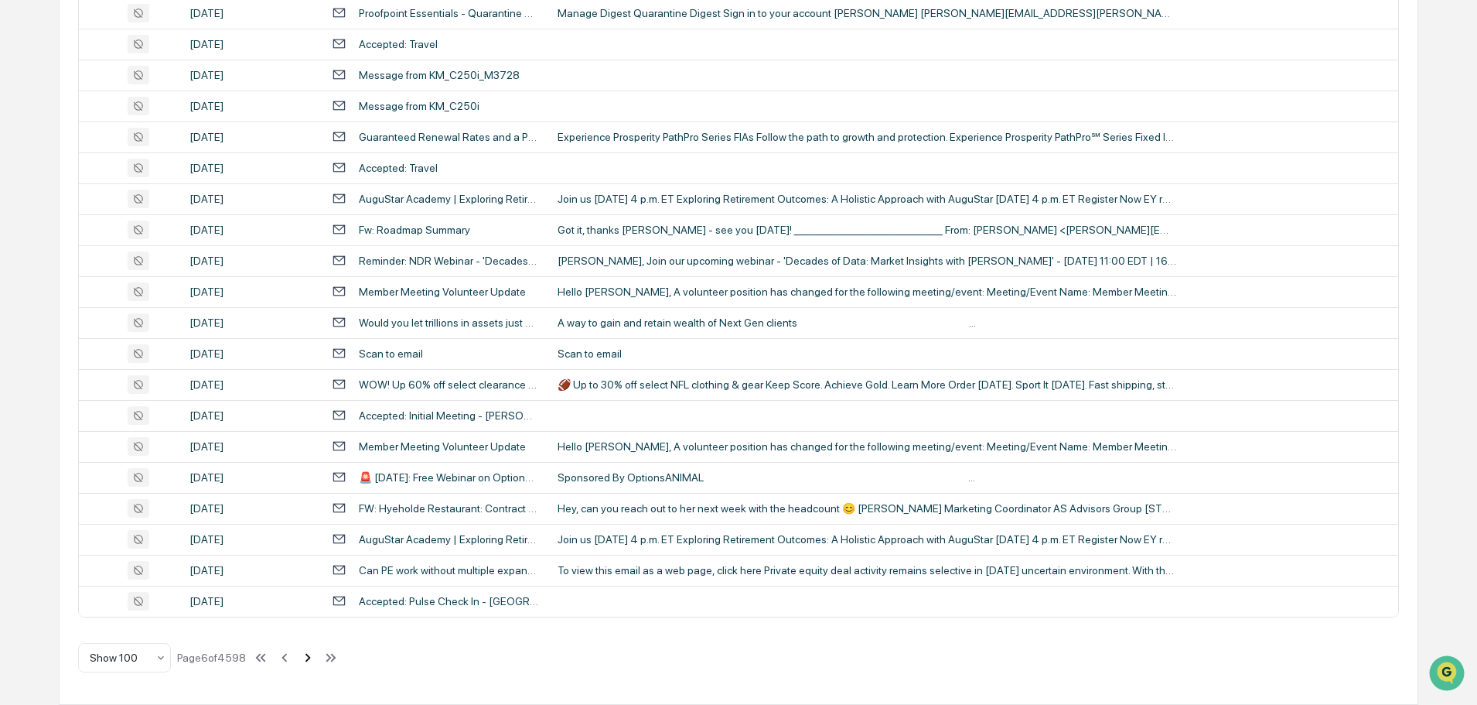
click at [307, 657] on icon at bounding box center [307, 657] width 17 height 17
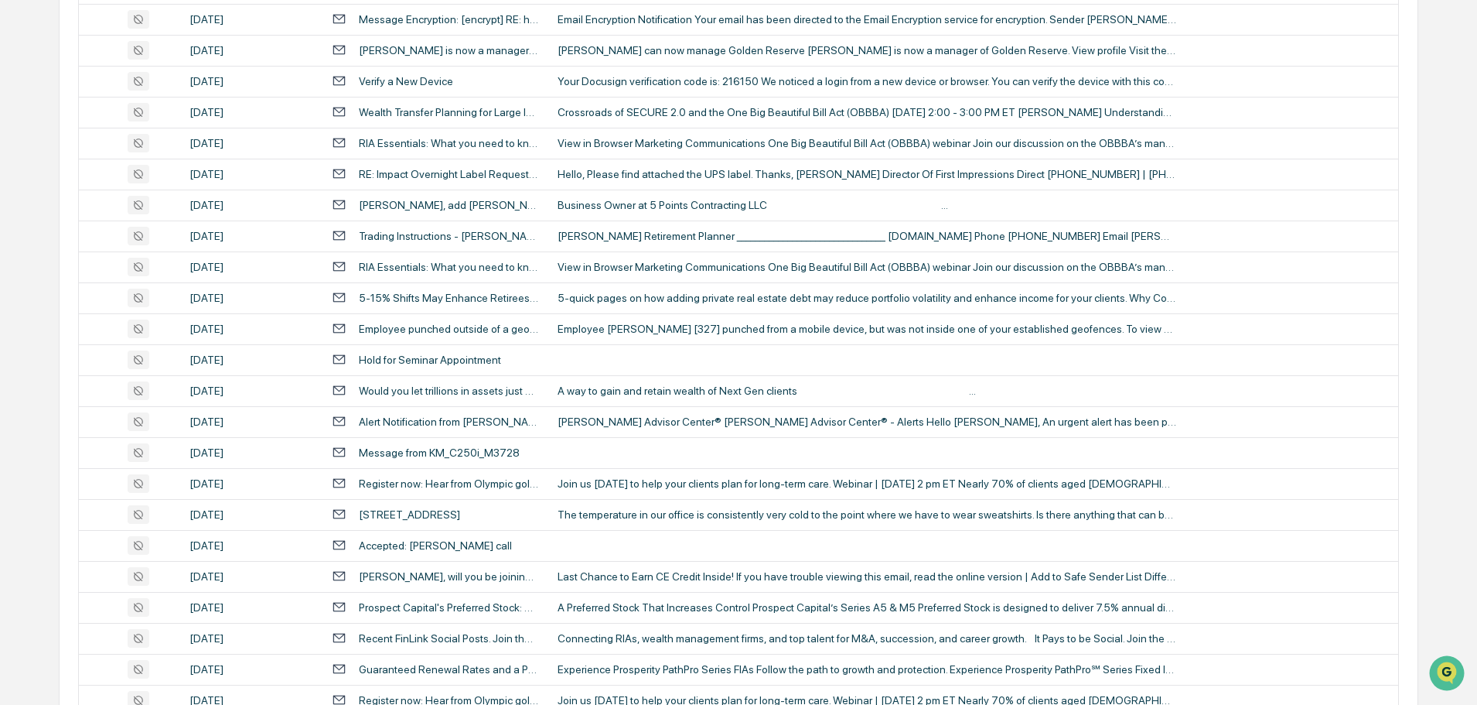
scroll to position [2136, 0]
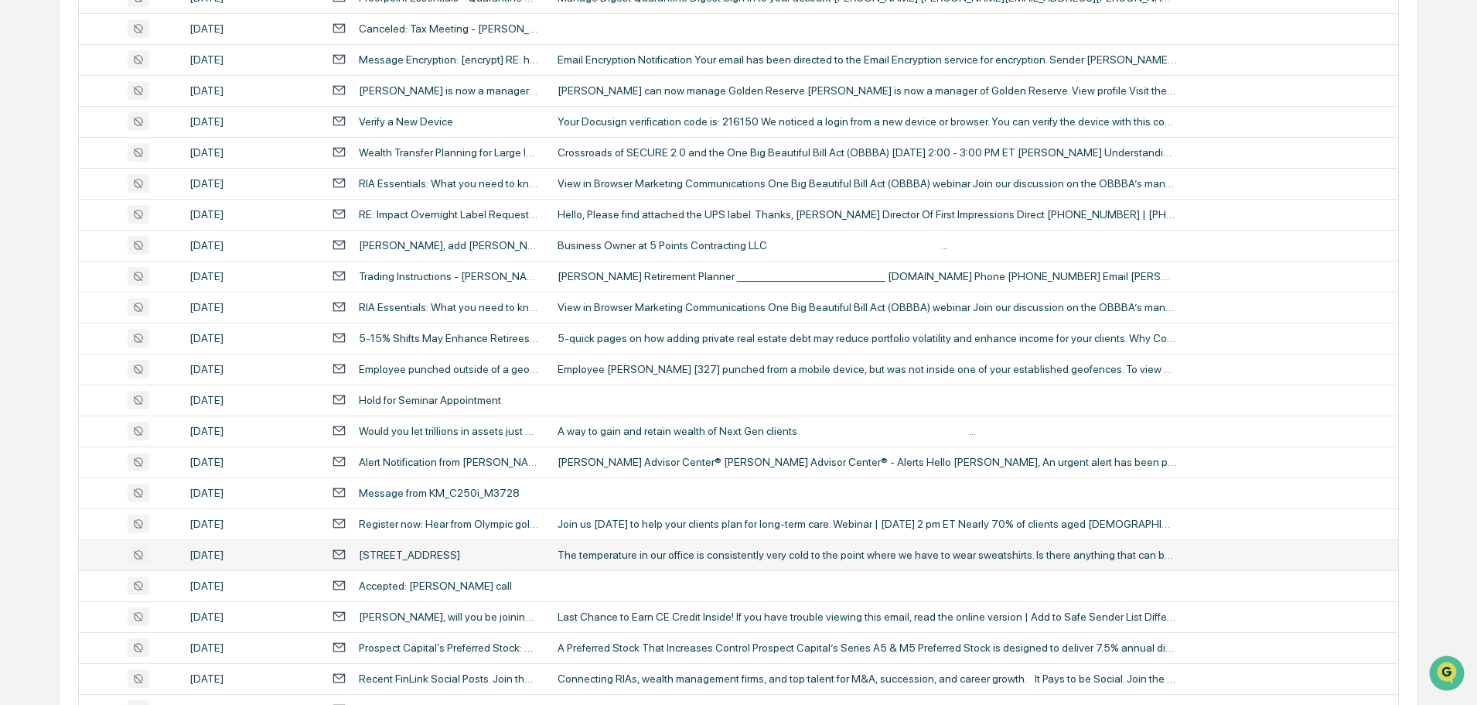
click at [637, 560] on div "The temperature in our office is consistently very cold to the point where we h…" at bounding box center [867, 554] width 619 height 12
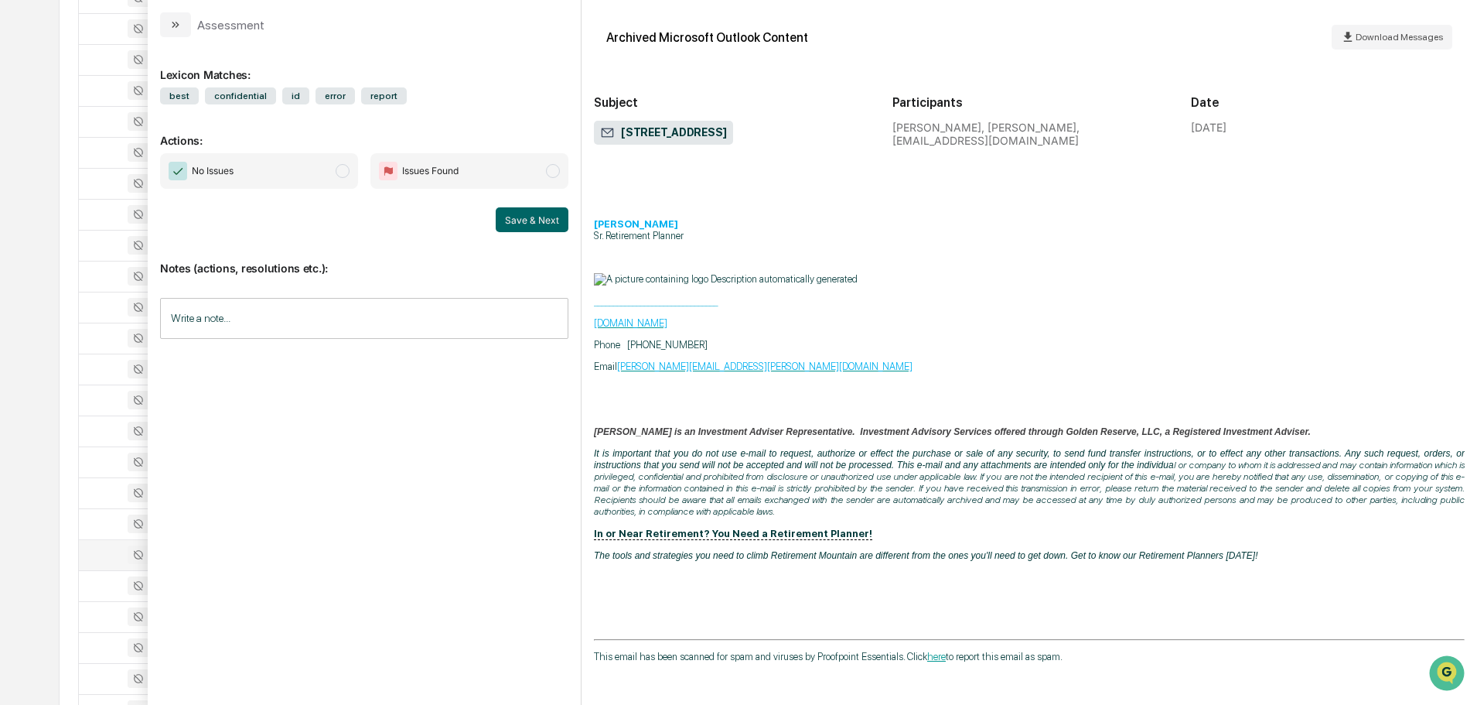
scroll to position [657, 0]
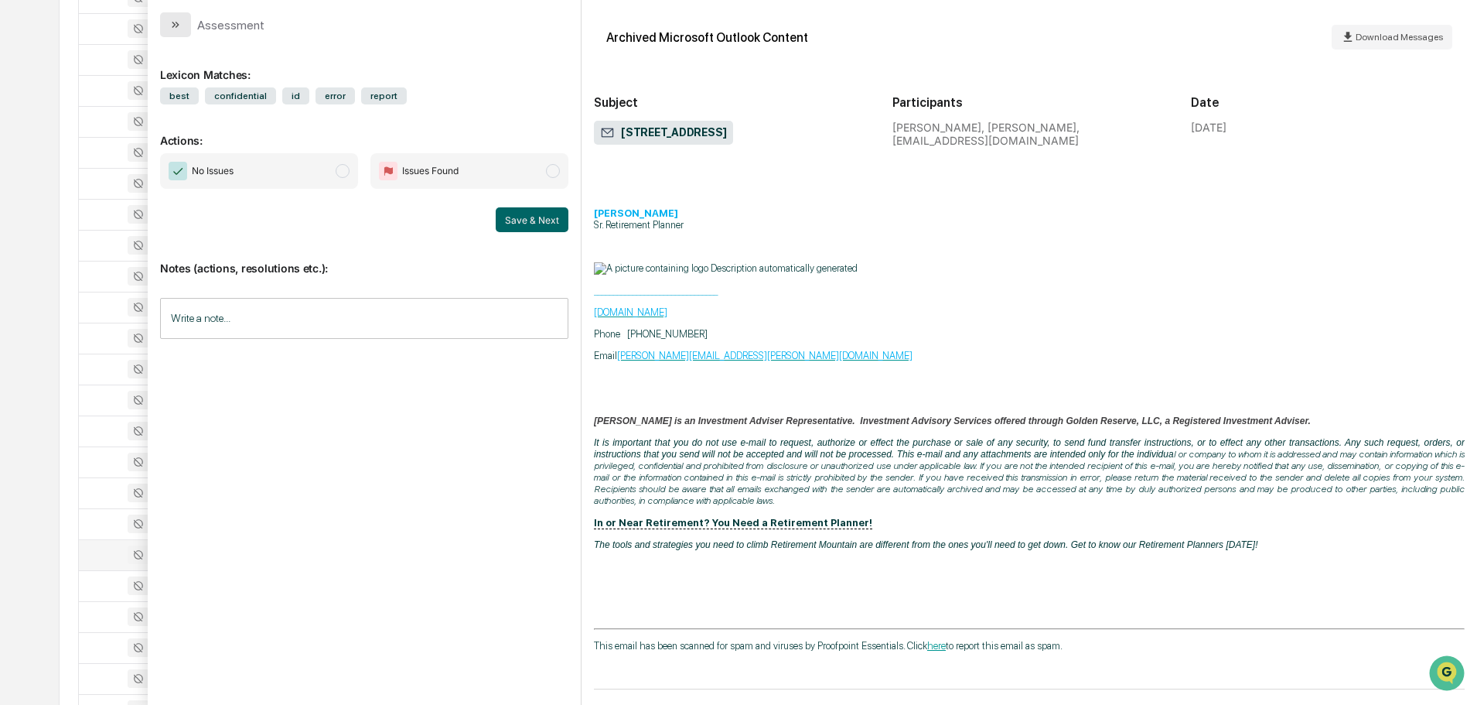
click at [183, 26] on button "modal" at bounding box center [175, 24] width 31 height 25
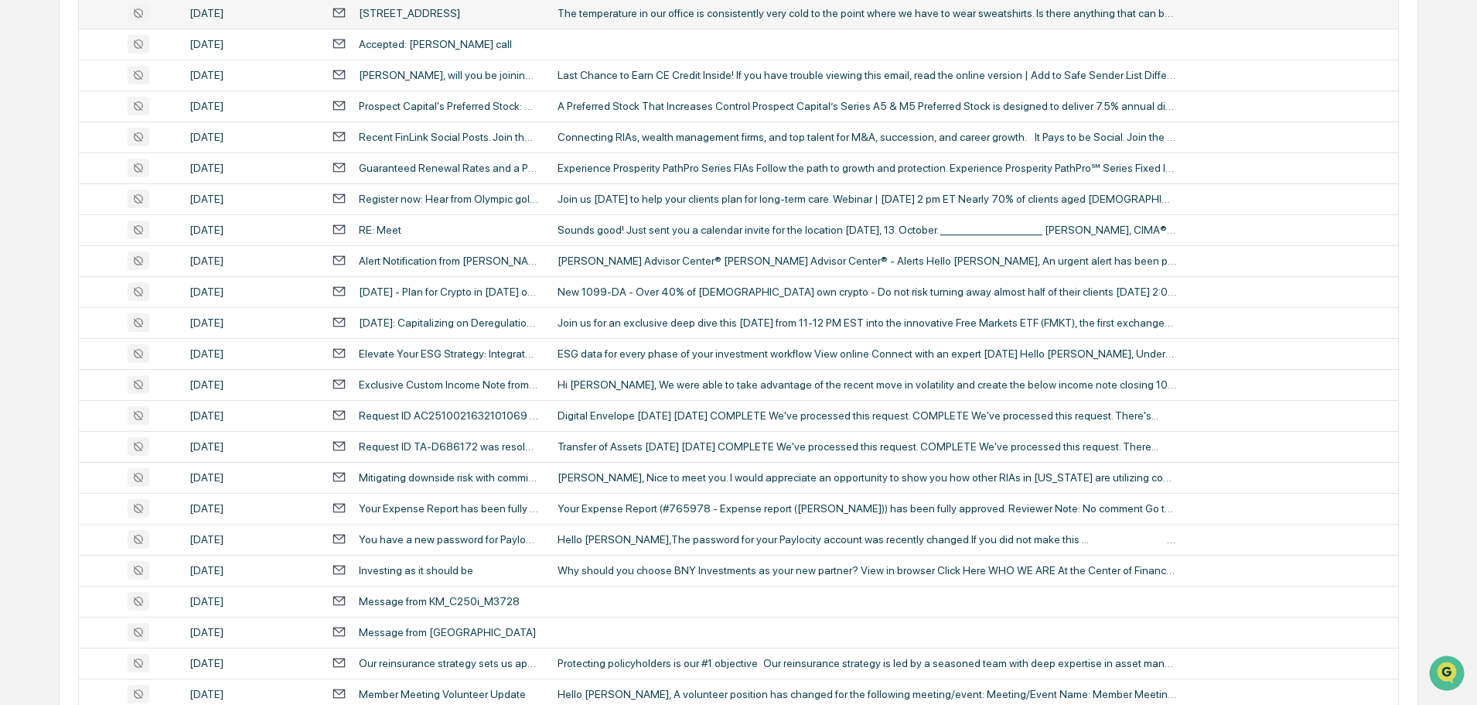
scroll to position [2833, 0]
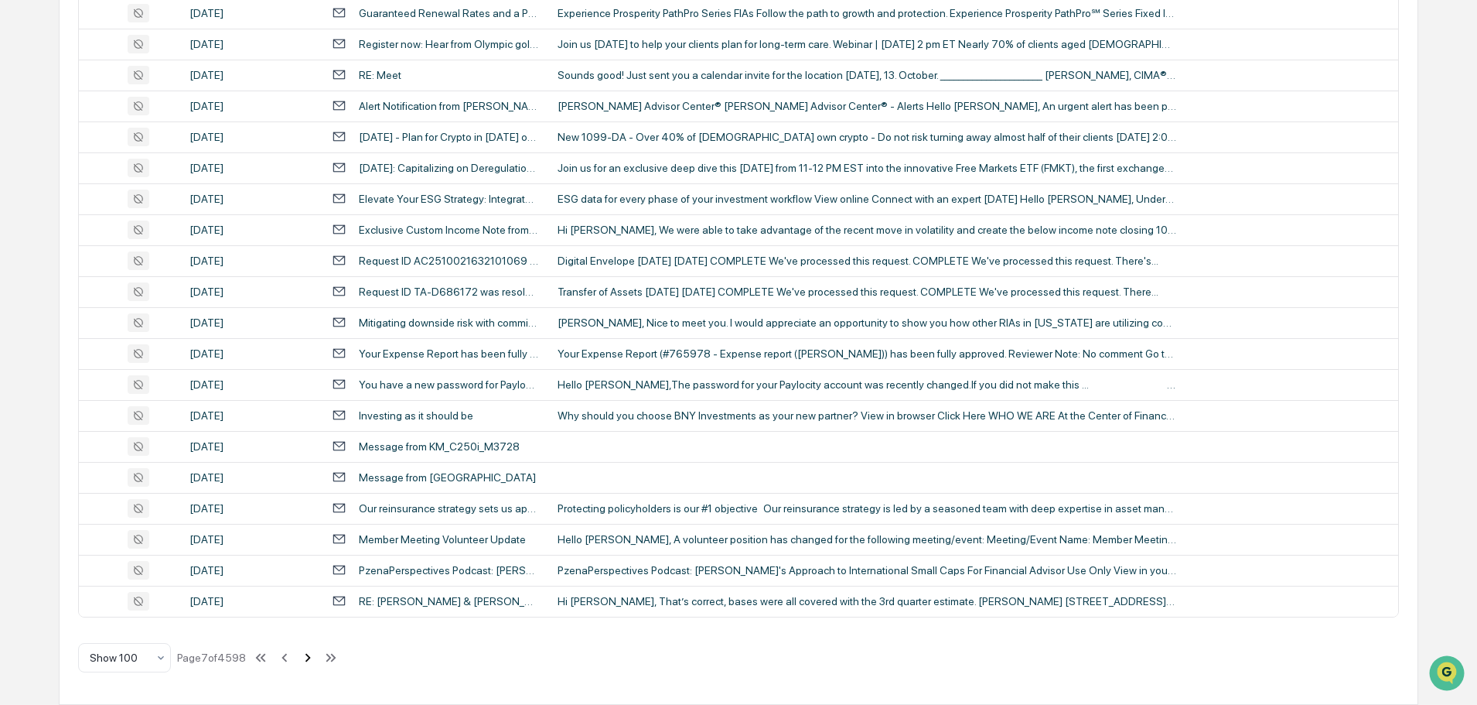
click at [309, 661] on icon at bounding box center [307, 657] width 17 height 17
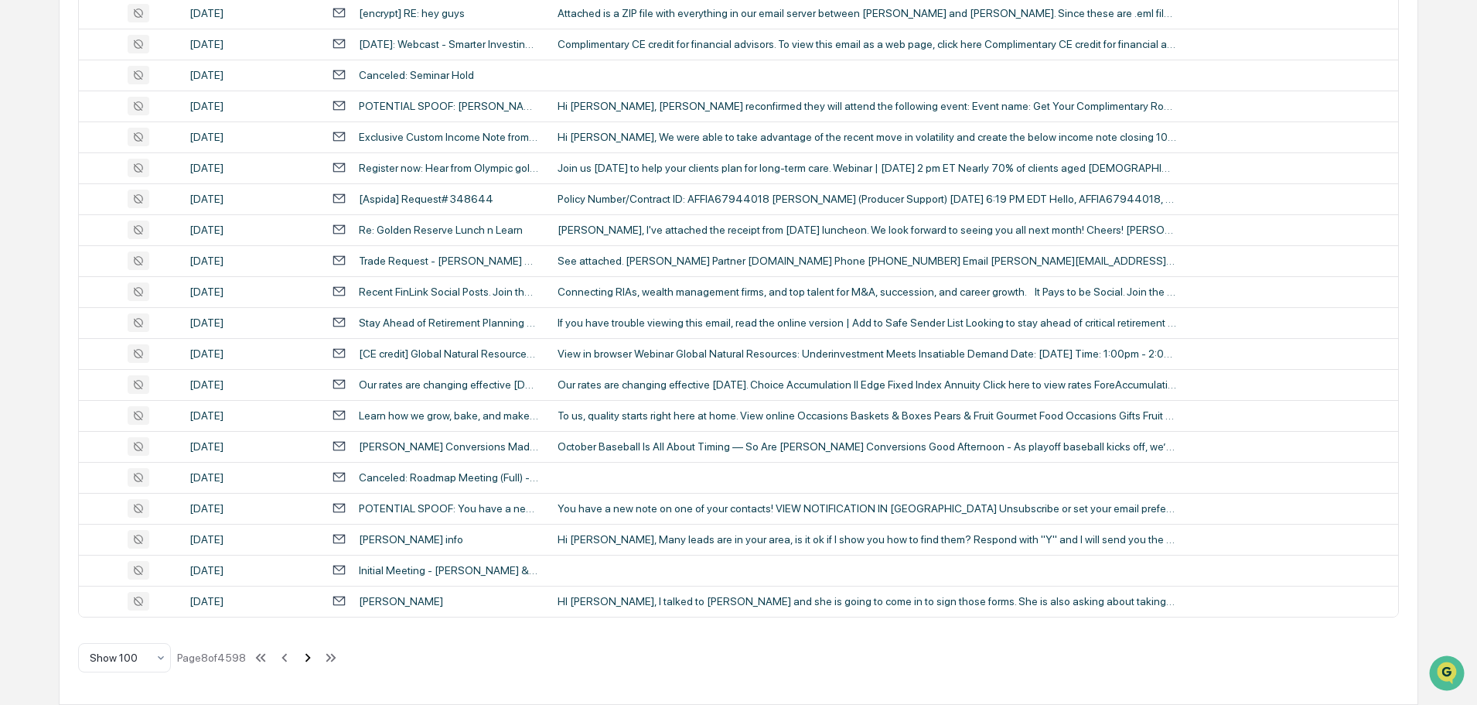
click at [309, 660] on icon at bounding box center [308, 657] width 5 height 9
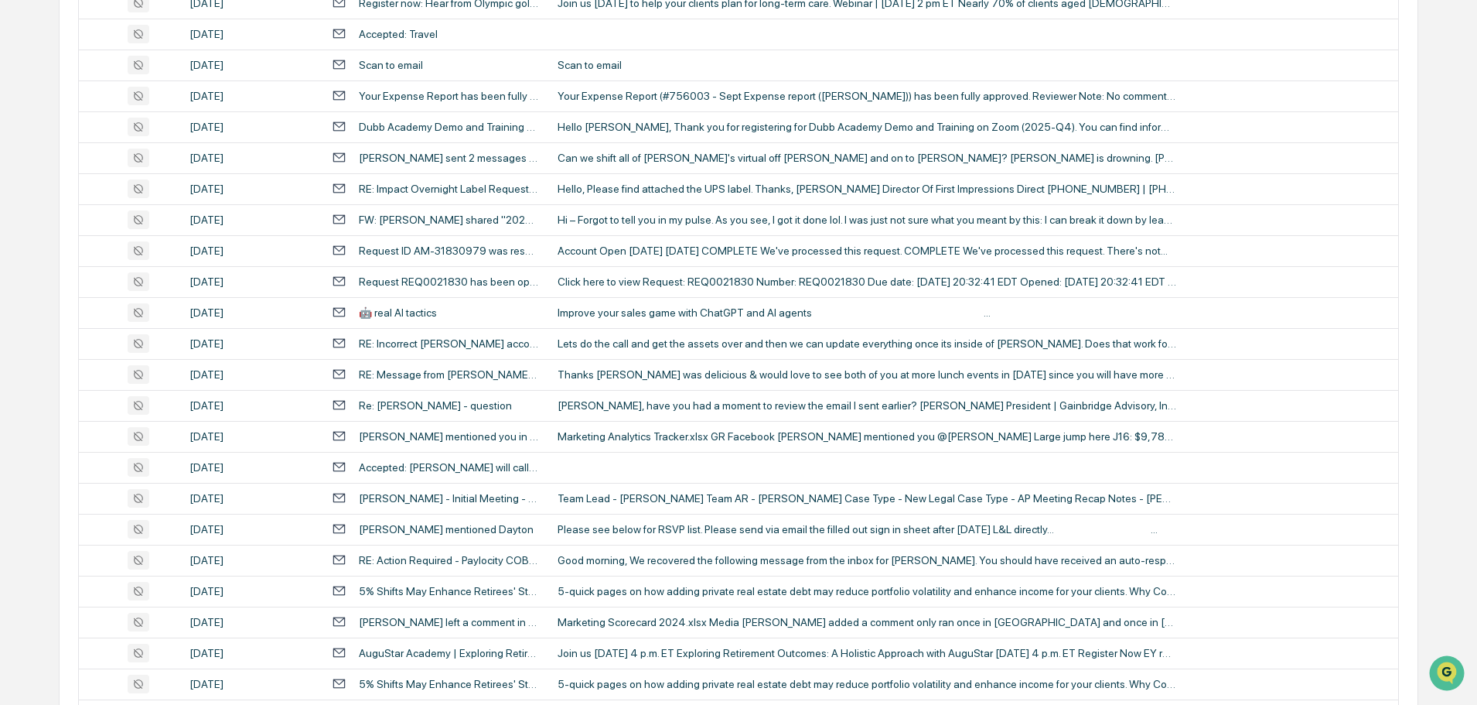
scroll to position [1518, 0]
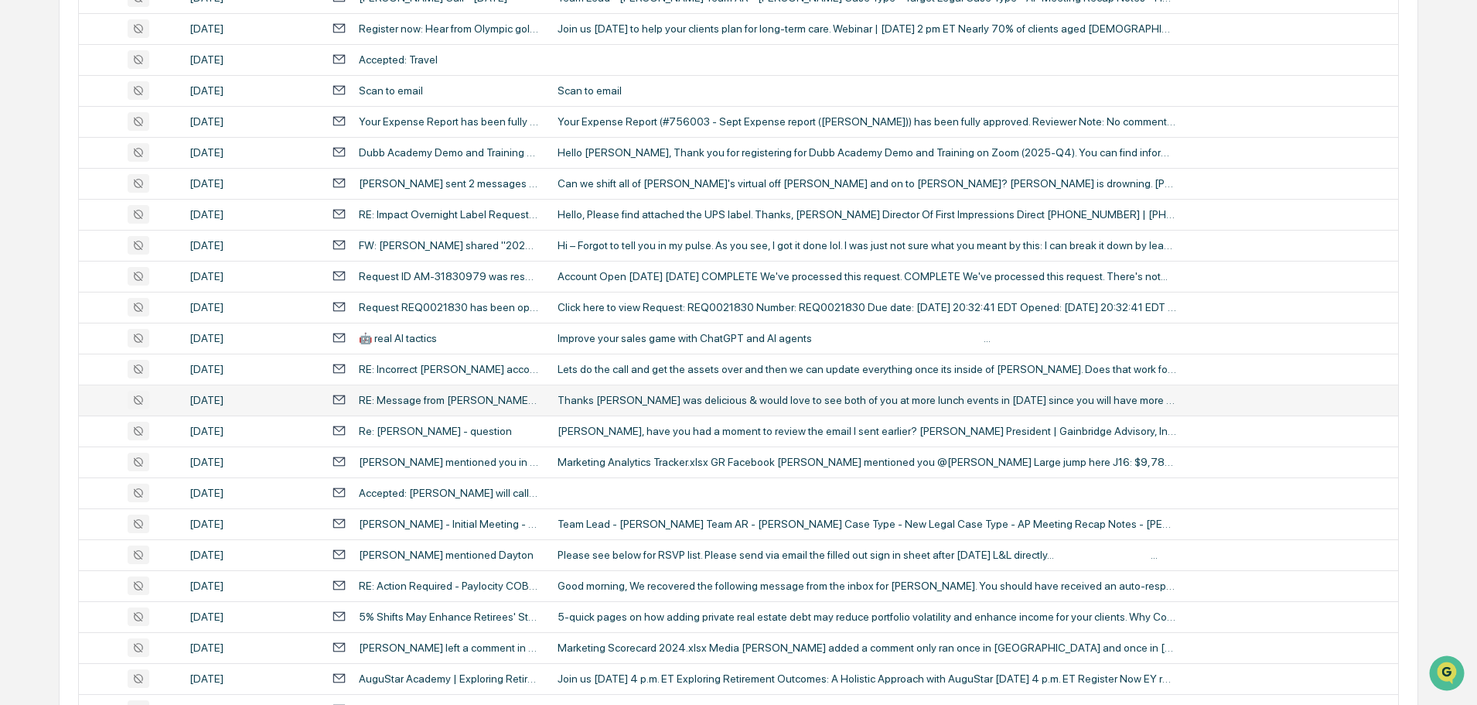
click at [630, 401] on div "Thanks [PERSON_NAME] was delicious & would love to see both of you at more lunc…" at bounding box center [867, 400] width 619 height 12
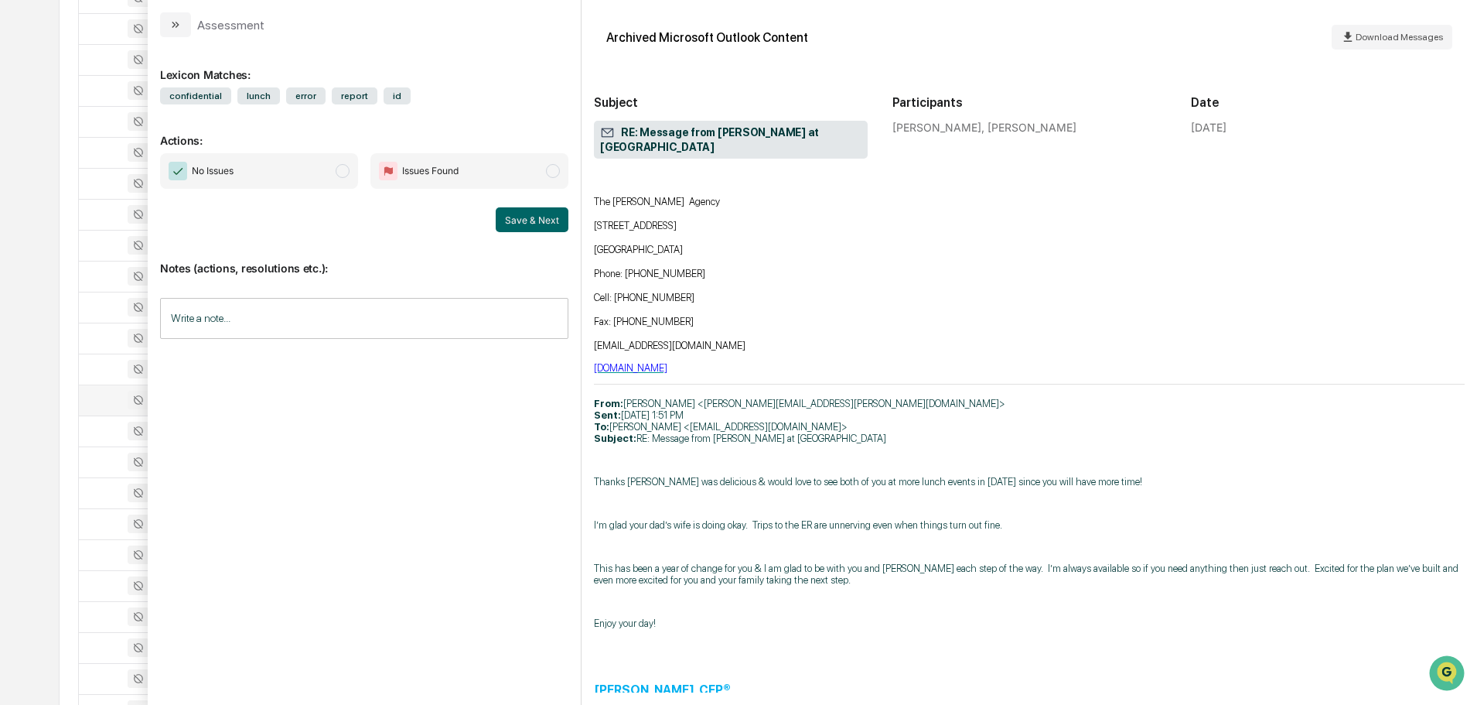
scroll to position [387, 0]
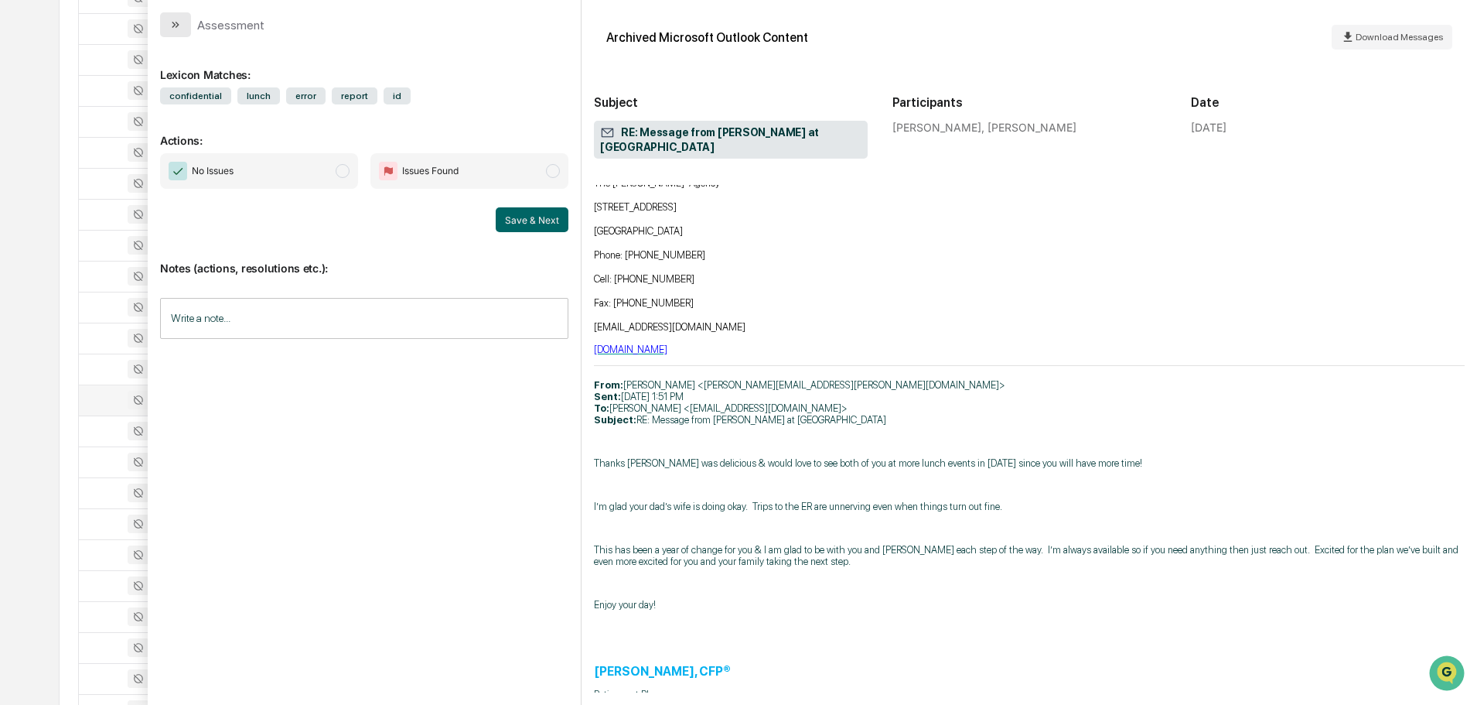
click at [183, 29] on button "modal" at bounding box center [175, 24] width 31 height 25
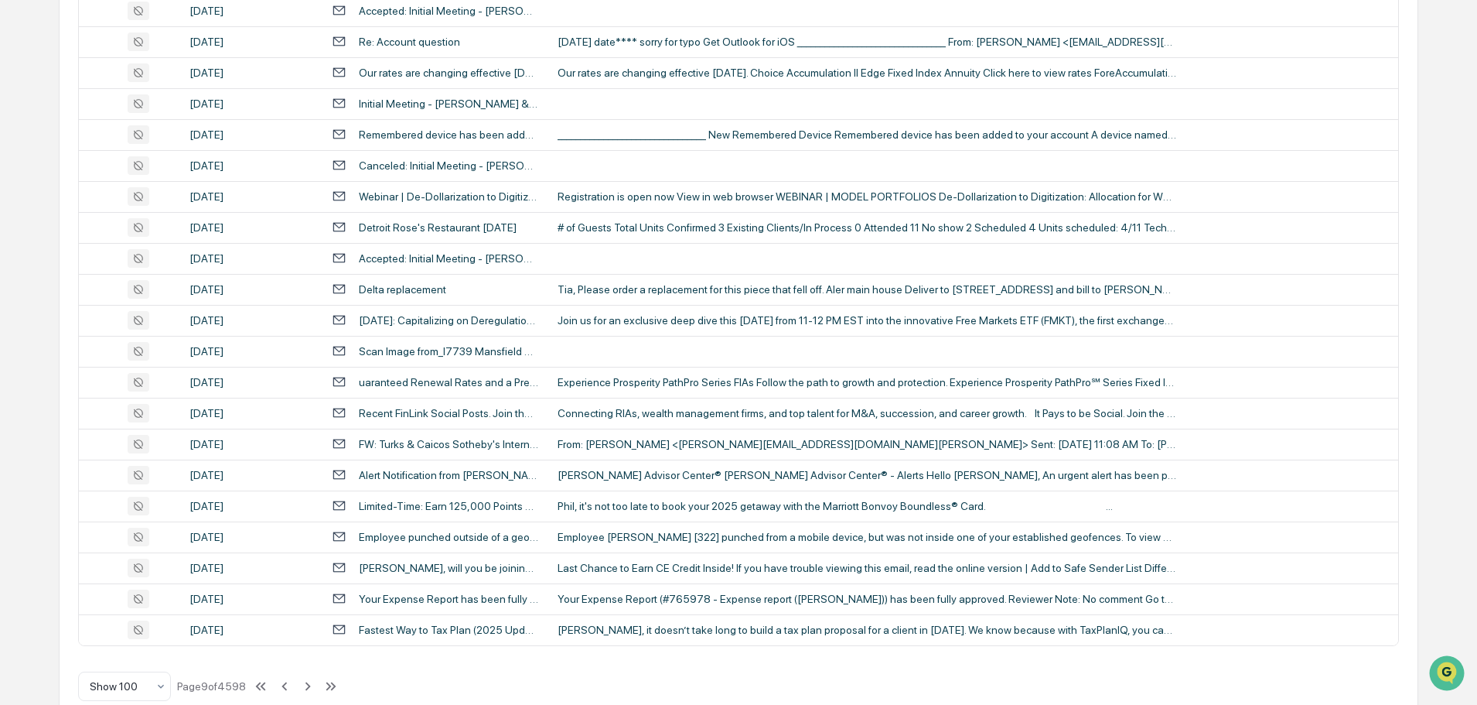
scroll to position [2833, 0]
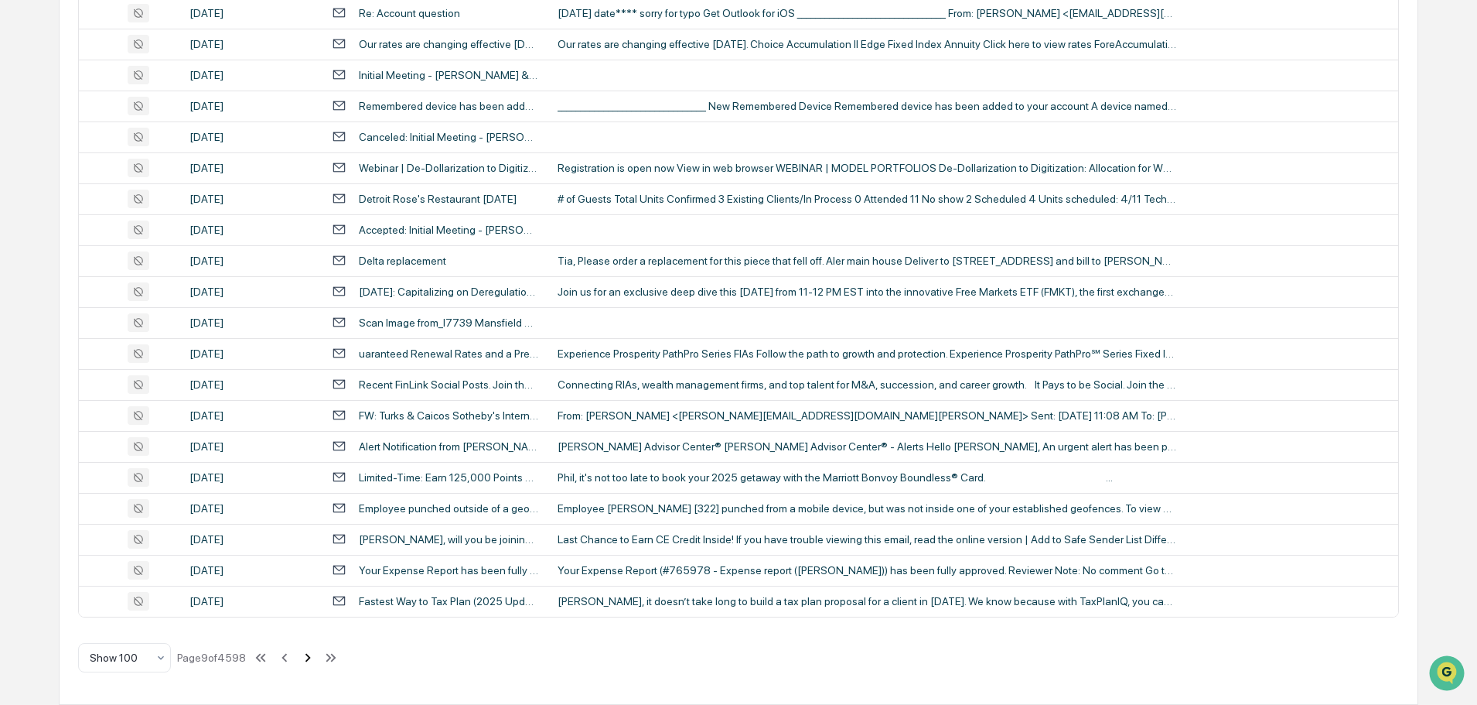
click at [306, 659] on icon at bounding box center [307, 657] width 17 height 17
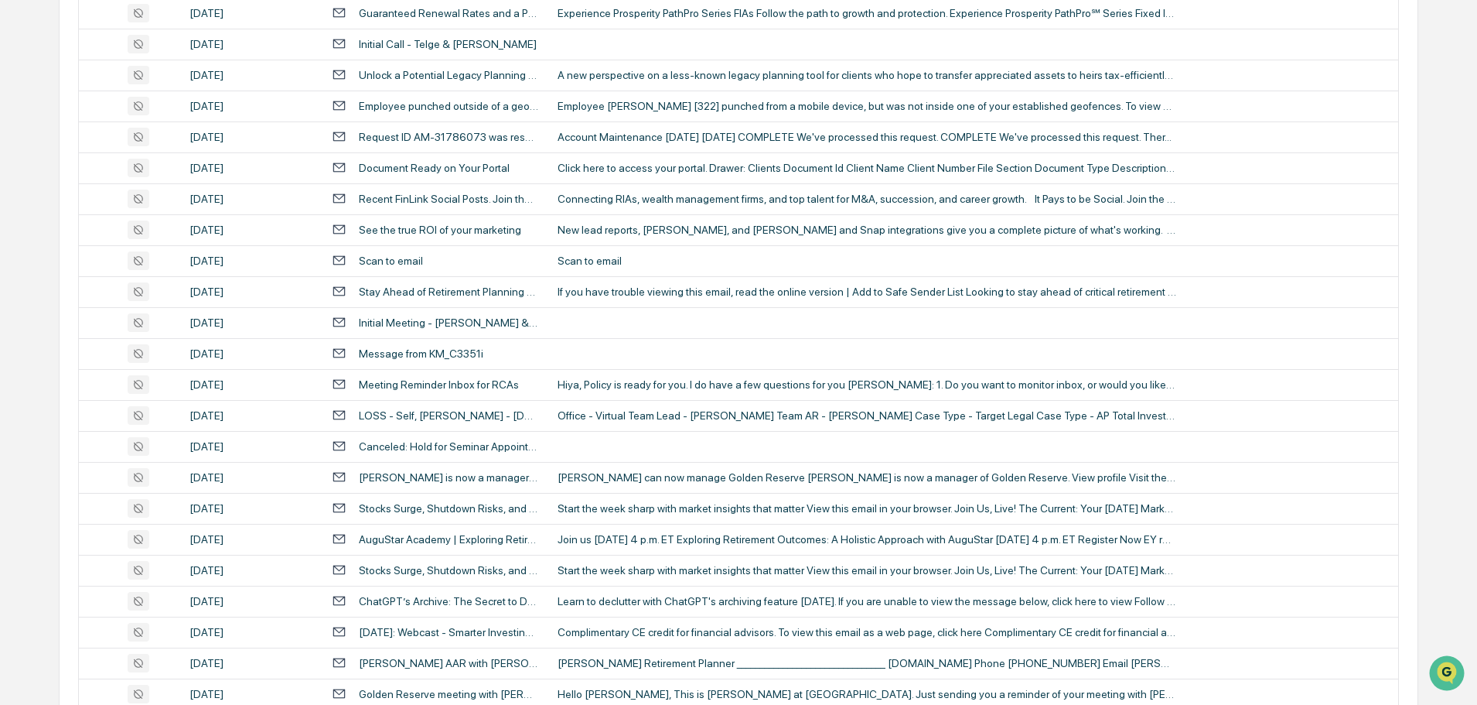
scroll to position [1982, 0]
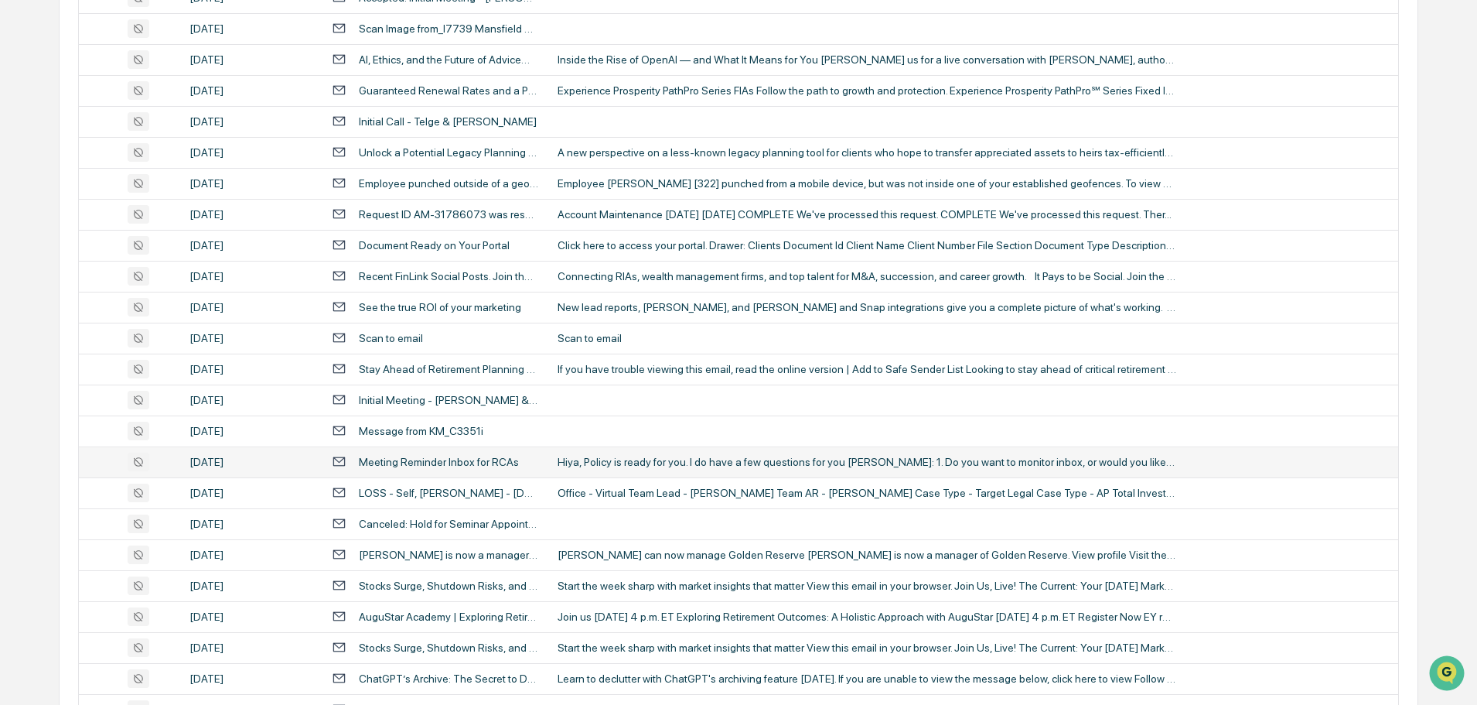
click at [693, 464] on div "Hiya, Policy is ready for you. I do have a few questions for you [PERSON_NAME]:…" at bounding box center [867, 462] width 619 height 12
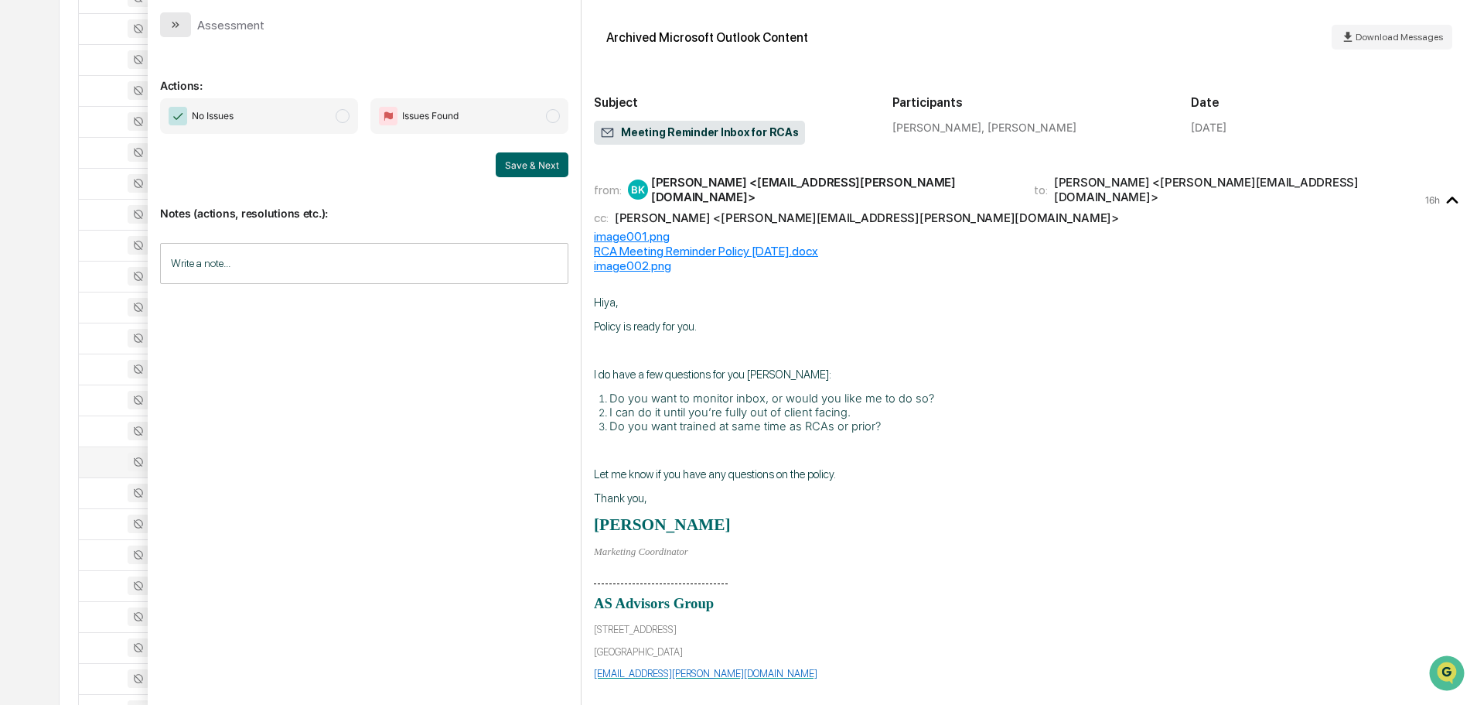
click at [184, 31] on button "modal" at bounding box center [175, 24] width 31 height 25
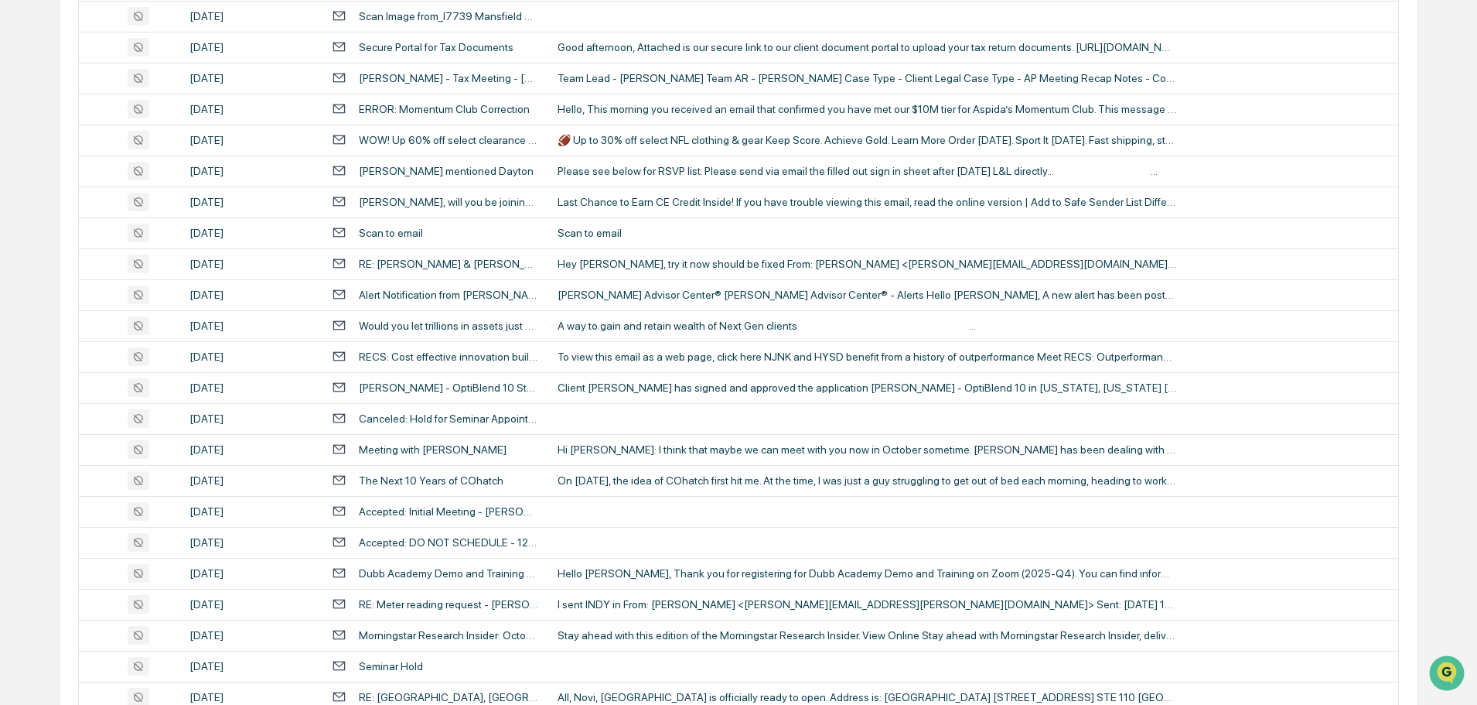
scroll to position [821, 0]
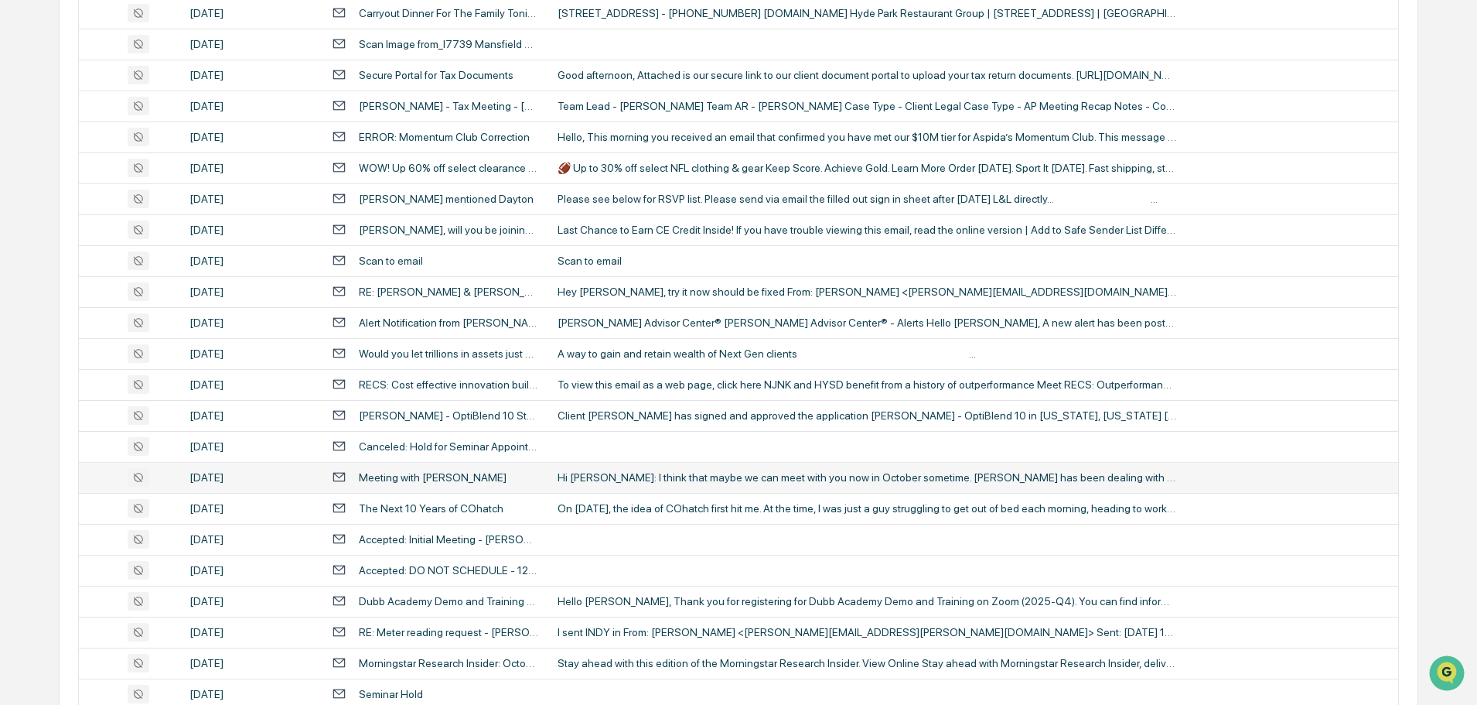
click at [620, 481] on div "Hi [PERSON_NAME]: I think that maybe we can meet with you now in October someti…" at bounding box center [867, 477] width 619 height 12
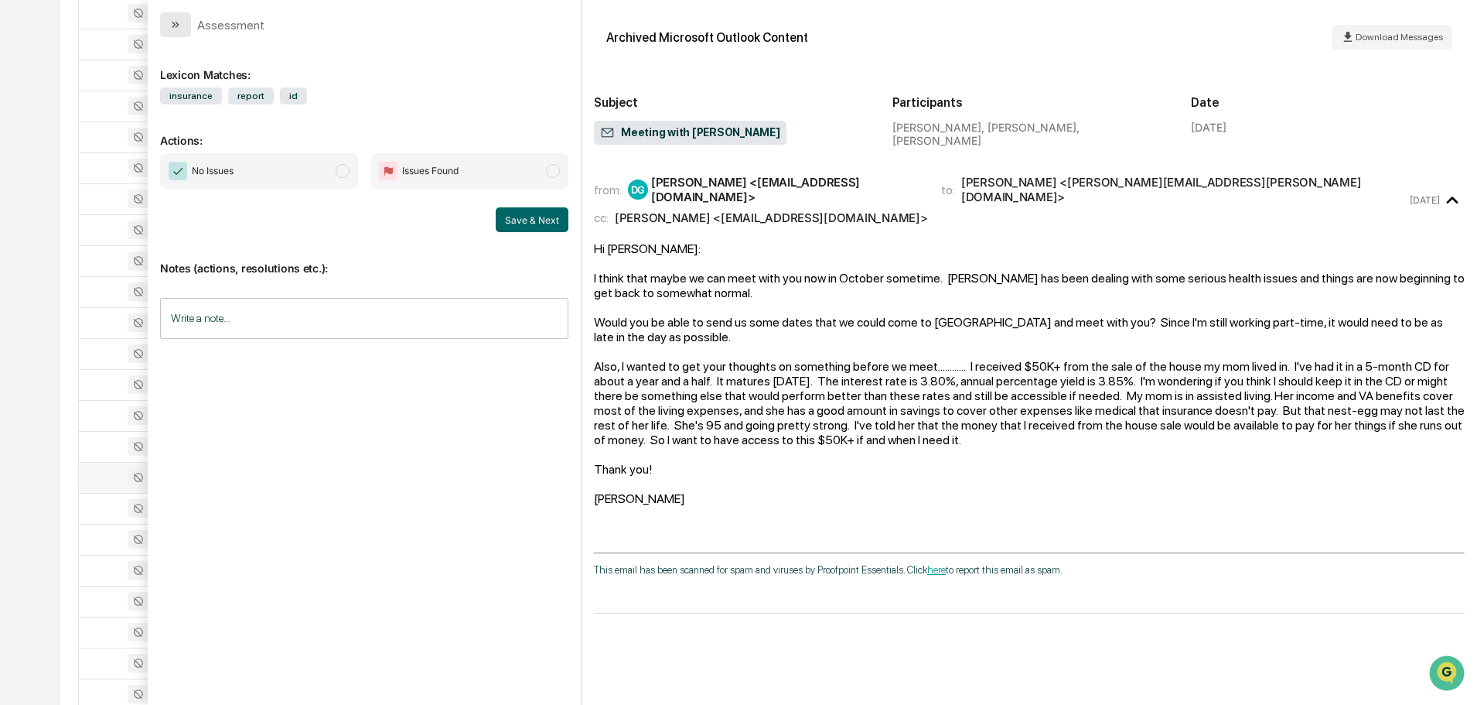
click at [177, 26] on icon "modal" at bounding box center [178, 25] width 4 height 6
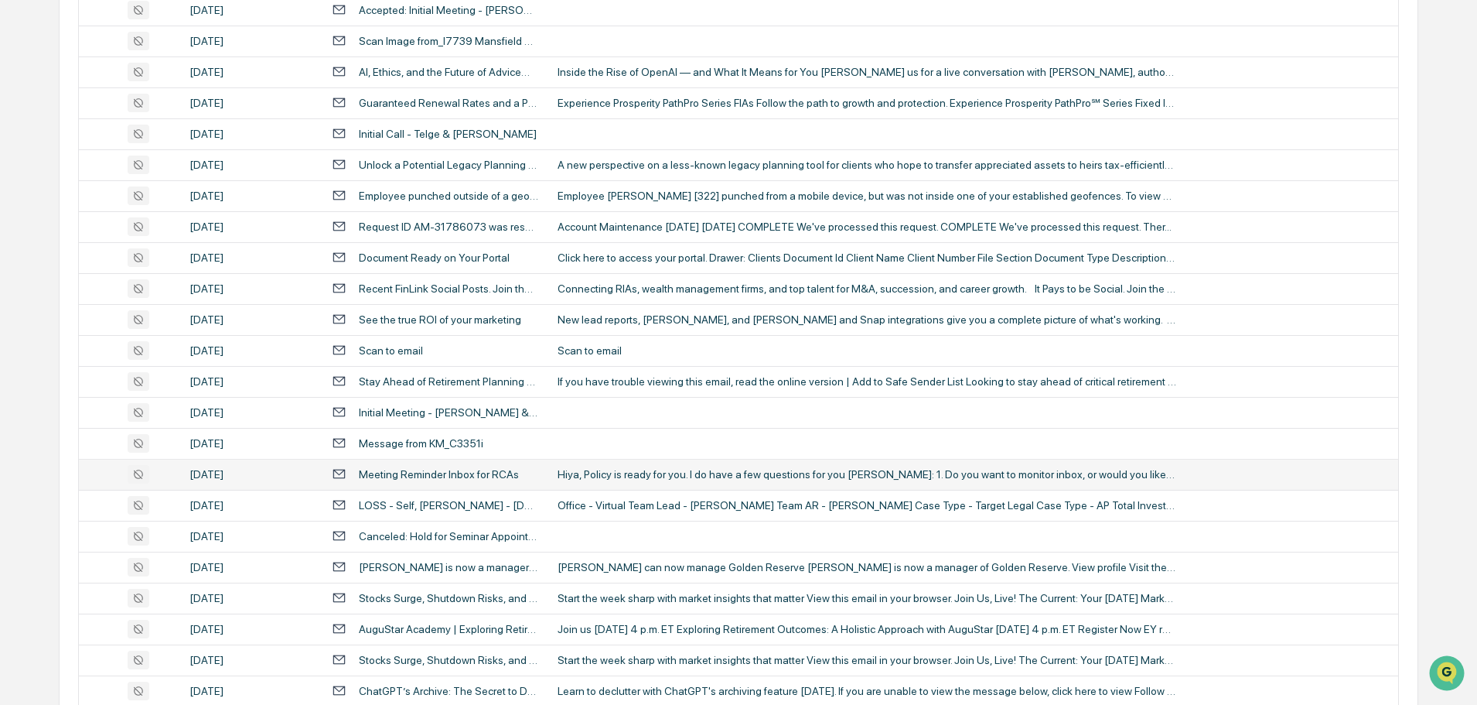
scroll to position [1904, 0]
